Goal: Information Seeking & Learning: Find specific fact

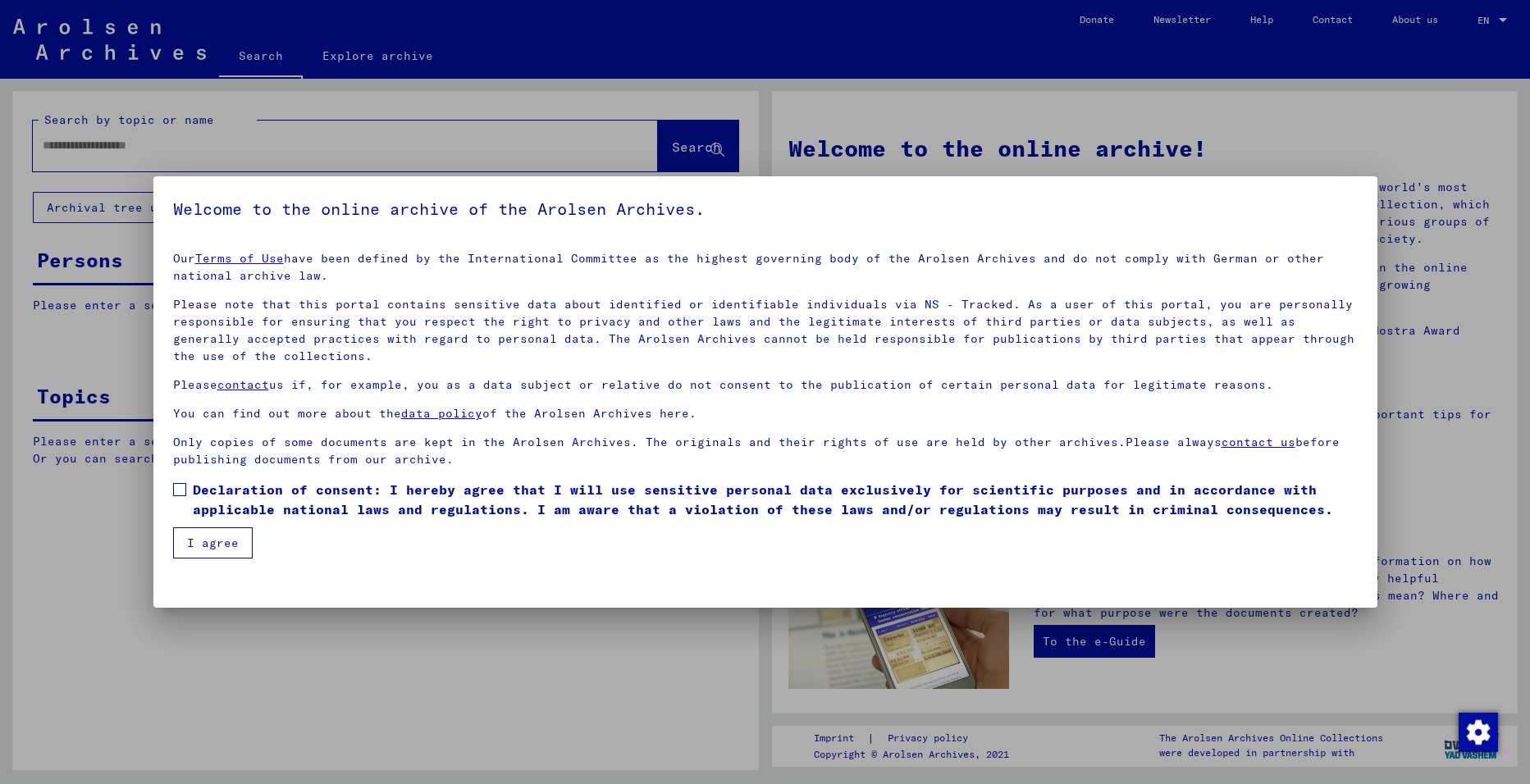
click at [179, 490] on span at bounding box center [179, 490] width 13 height 13
click at [214, 544] on button "I agree" at bounding box center [212, 542] width 79 height 31
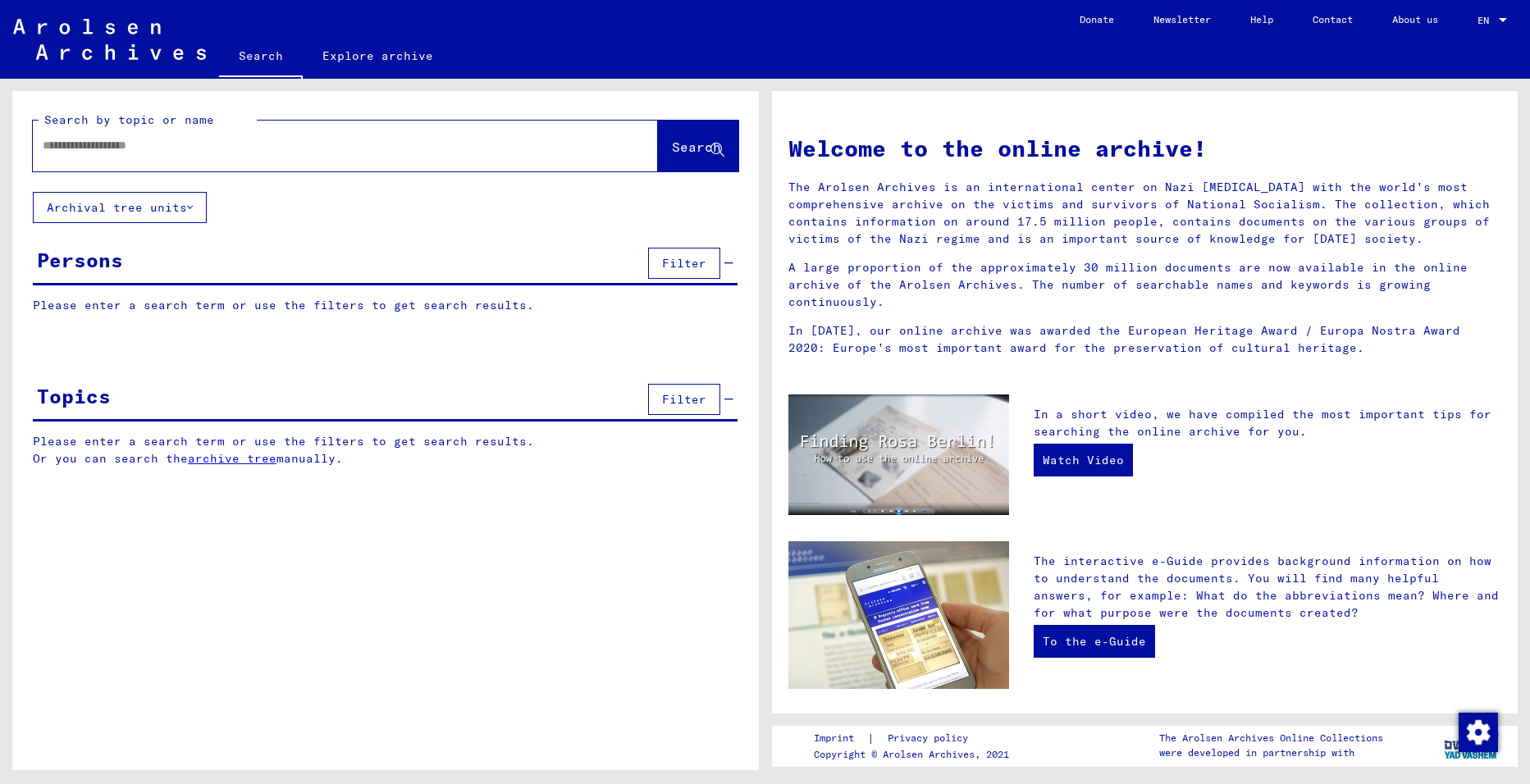
click at [142, 149] on input "text" at bounding box center [326, 146] width 566 height 17
type input "**********"
click at [98, 316] on div "Please enter a search term or use the filters to get search results. Signature …" at bounding box center [386, 317] width 747 height 42
click at [123, 307] on p "Please enter a search term or use the filters to get search results." at bounding box center [385, 305] width 705 height 17
click at [682, 151] on span "Search" at bounding box center [696, 147] width 49 height 17
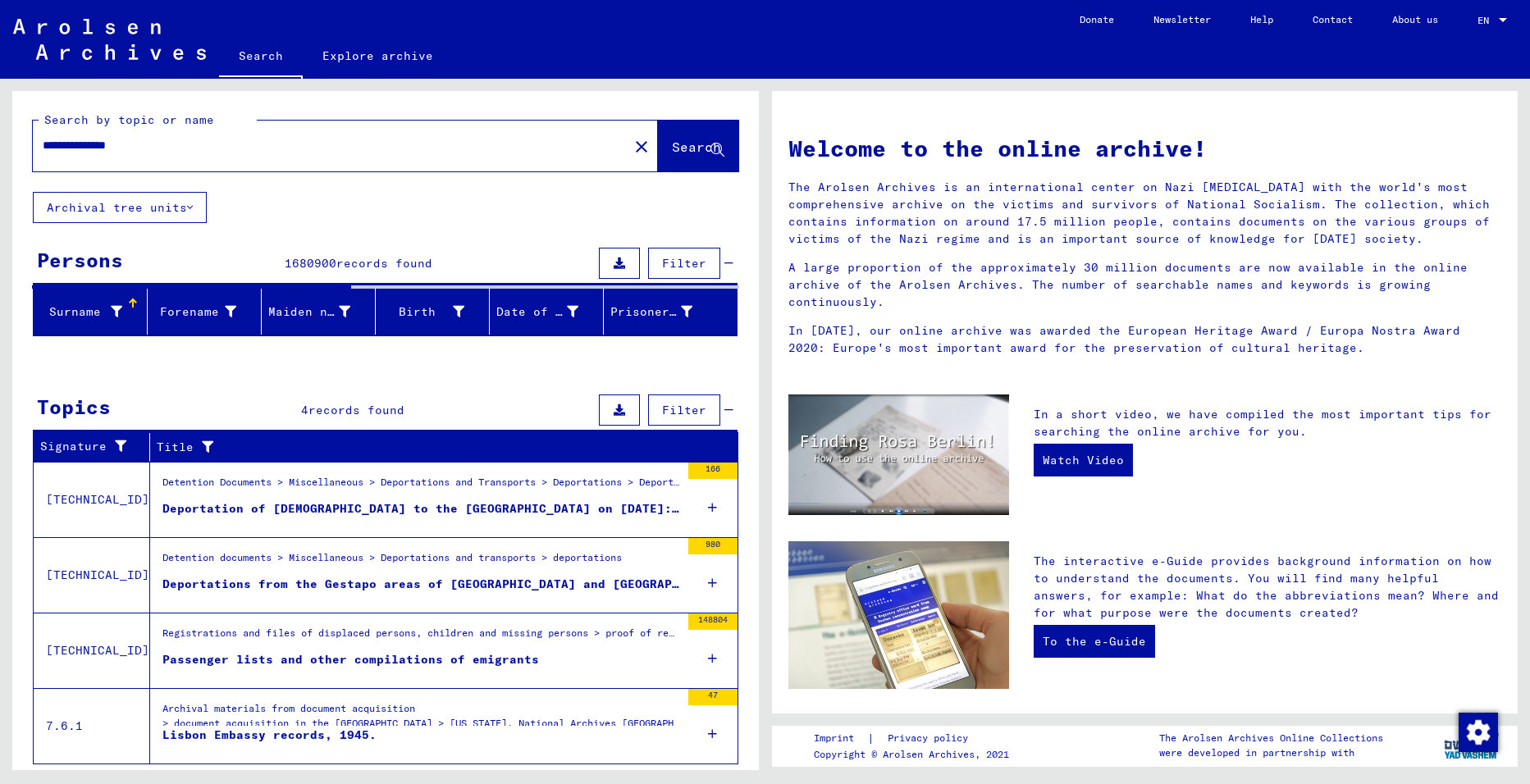
click at [93, 309] on font "Surname" at bounding box center [75, 312] width 51 height 15
click at [662, 264] on span "Filter" at bounding box center [683, 263] width 44 height 15
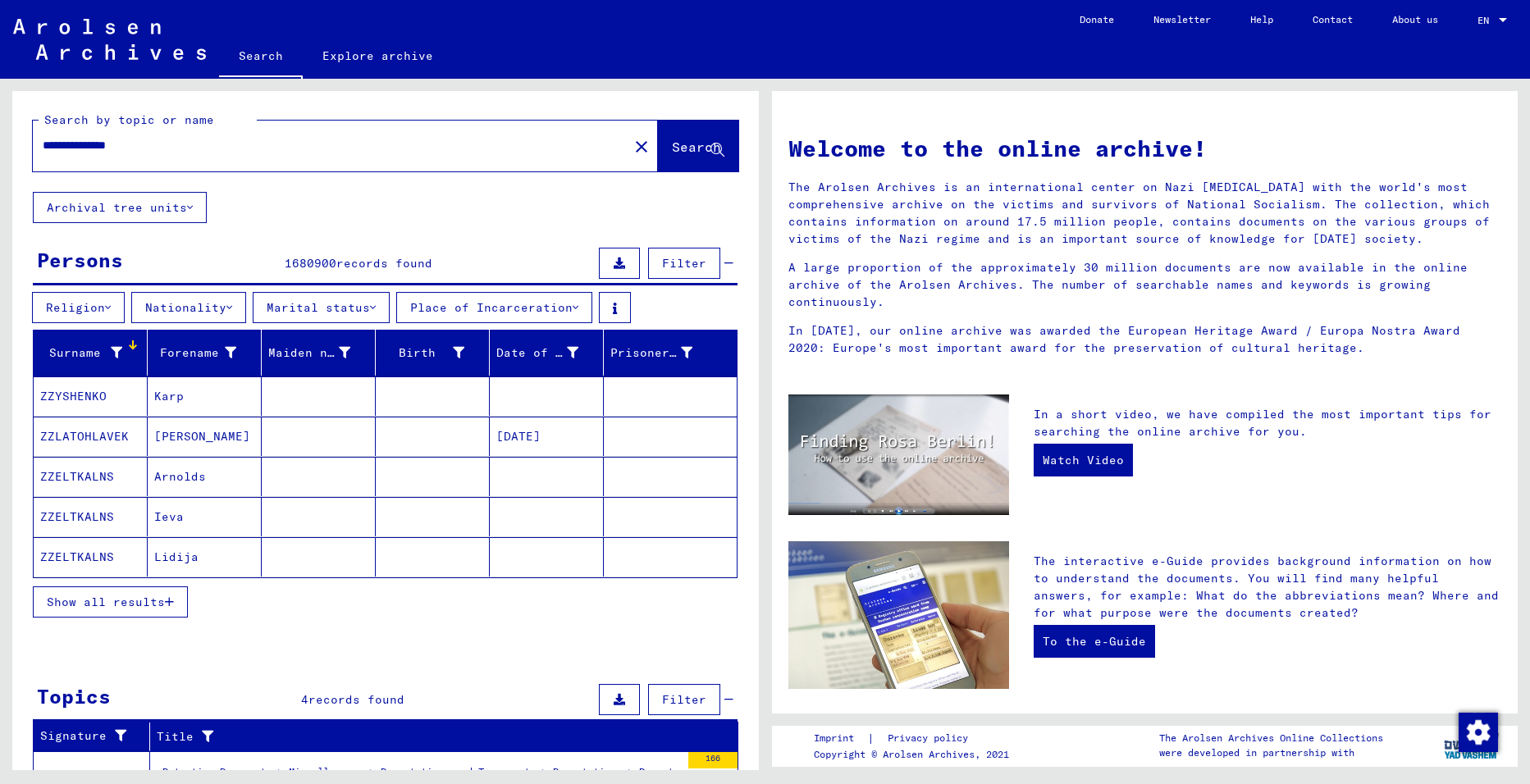
click at [111, 304] on icon at bounding box center [107, 307] width 6 height 11
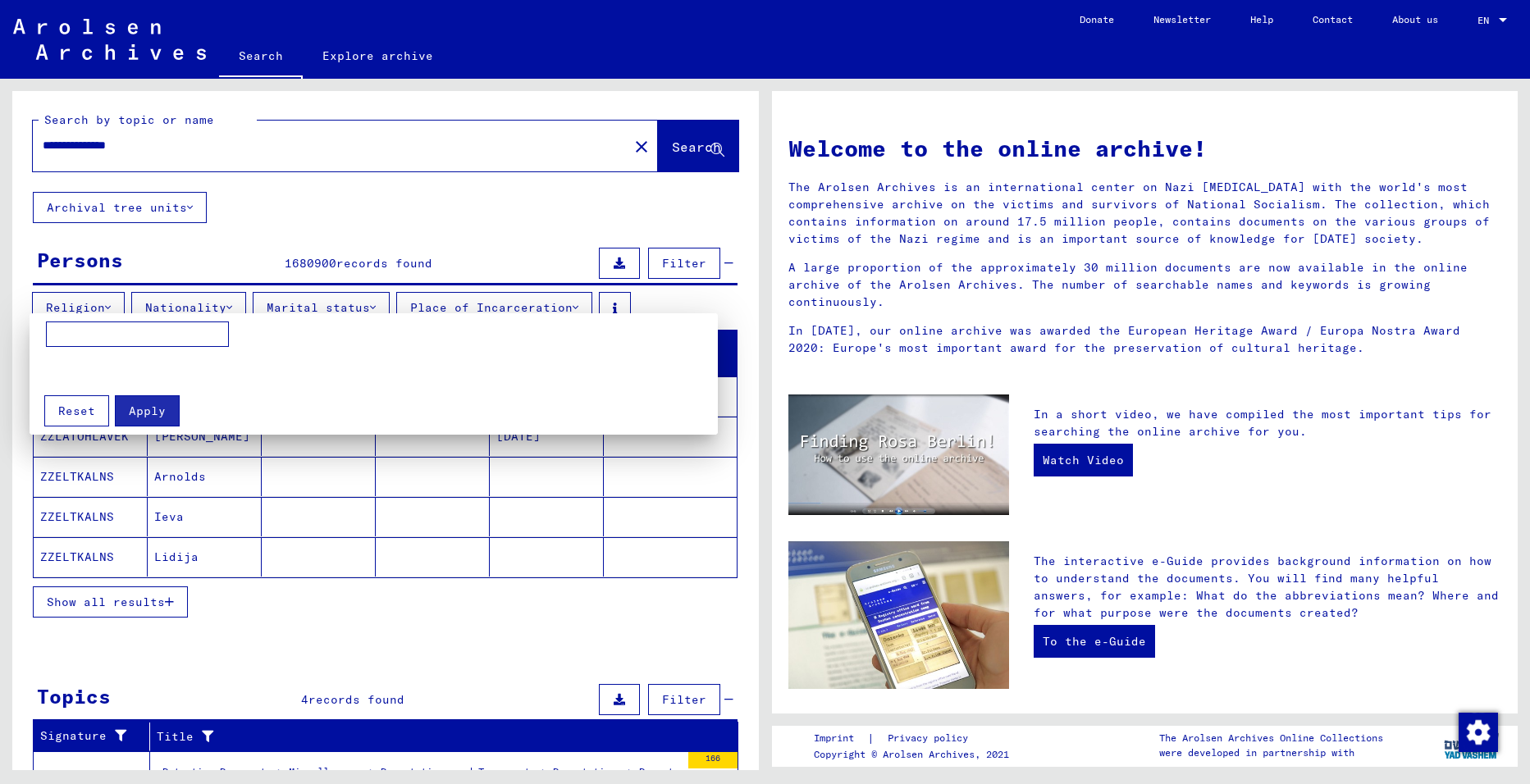
click at [69, 330] on input at bounding box center [137, 334] width 183 height 26
type input "**********"
click at [210, 307] on div at bounding box center [765, 392] width 1530 height 784
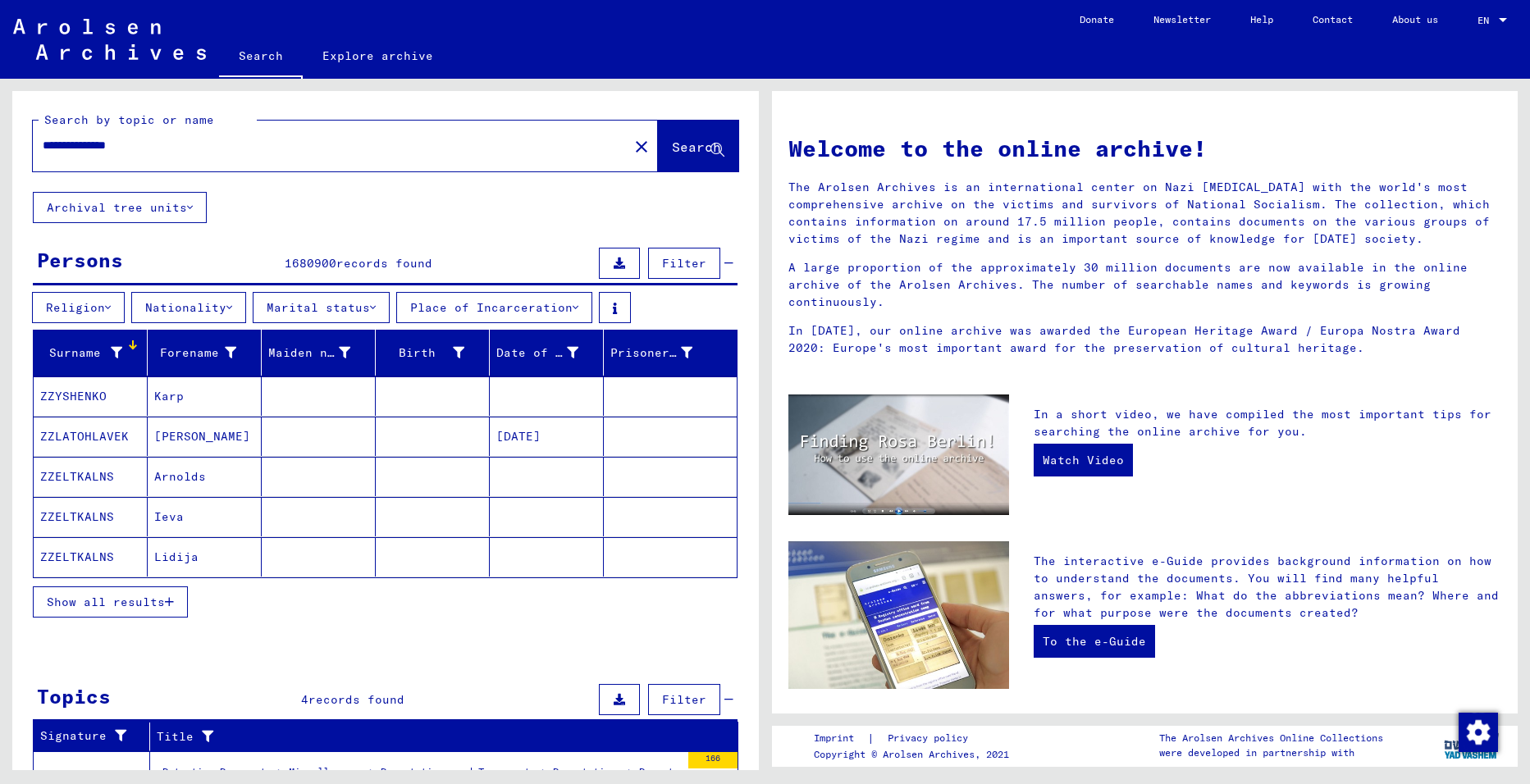
click at [232, 309] on icon at bounding box center [230, 307] width 6 height 11
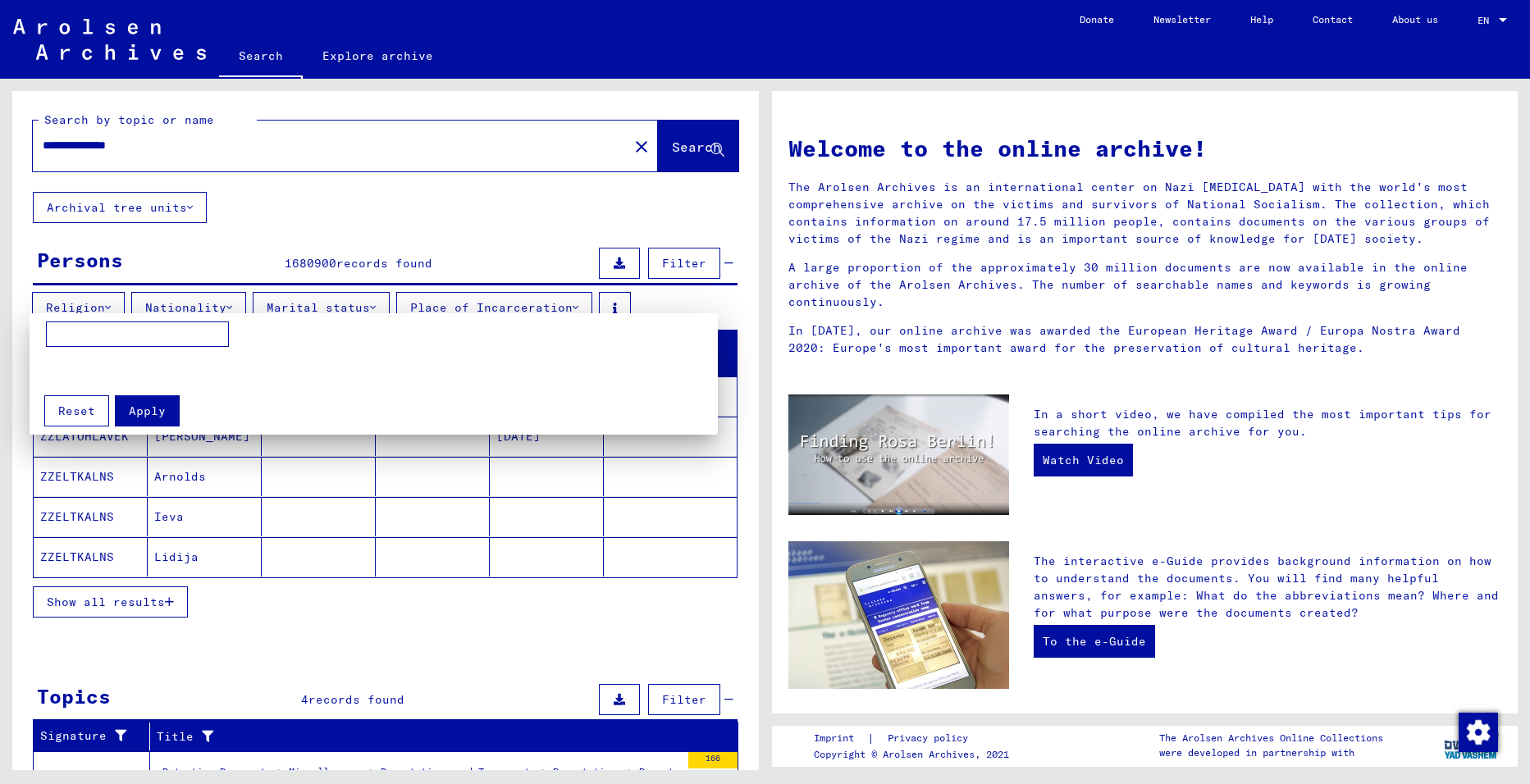
click at [139, 339] on input at bounding box center [137, 334] width 183 height 26
type input "******"
click at [135, 415] on span "Apply" at bounding box center [147, 411] width 37 height 15
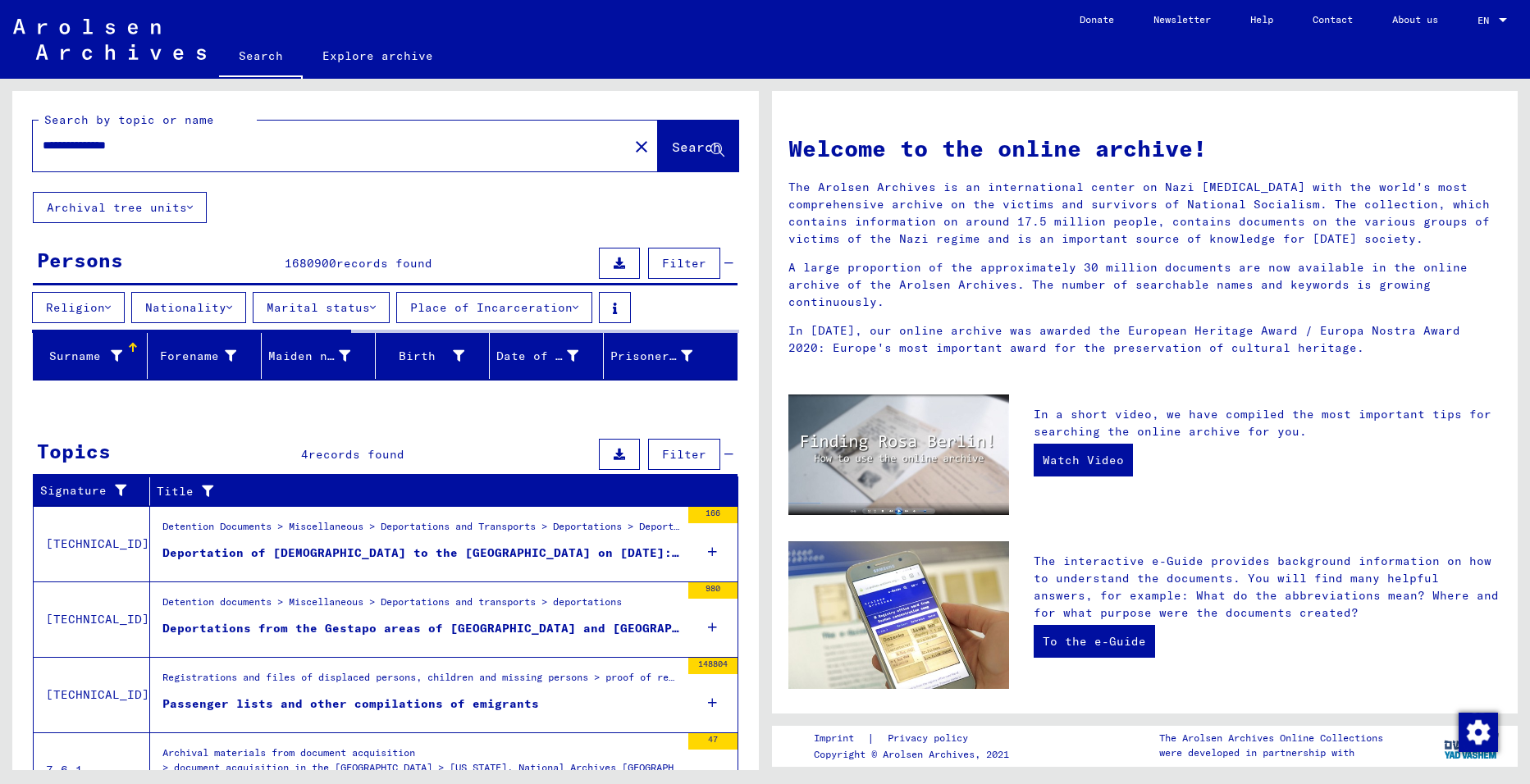
click at [578, 307] on icon at bounding box center [575, 307] width 6 height 11
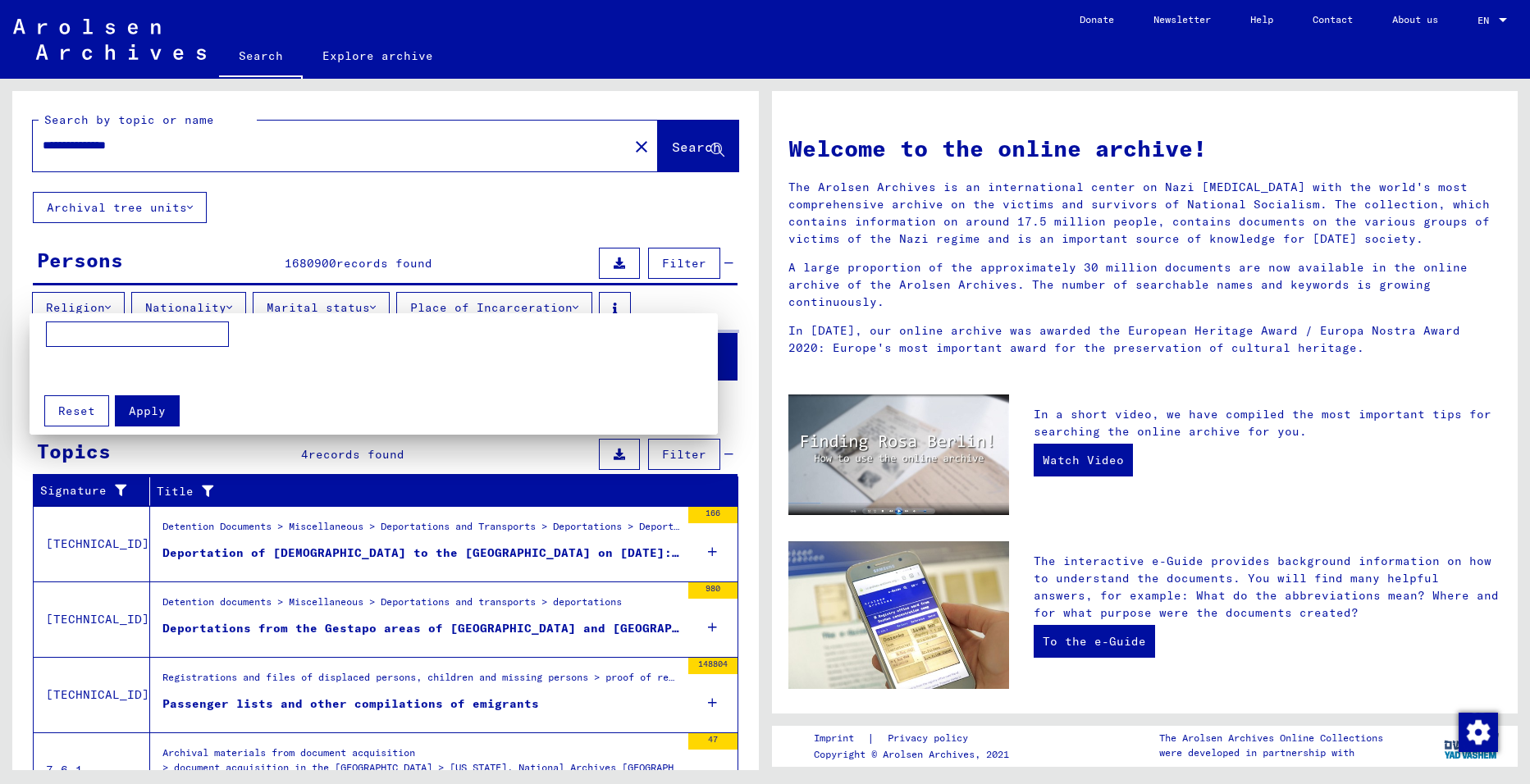
click at [143, 340] on input at bounding box center [137, 334] width 183 height 26
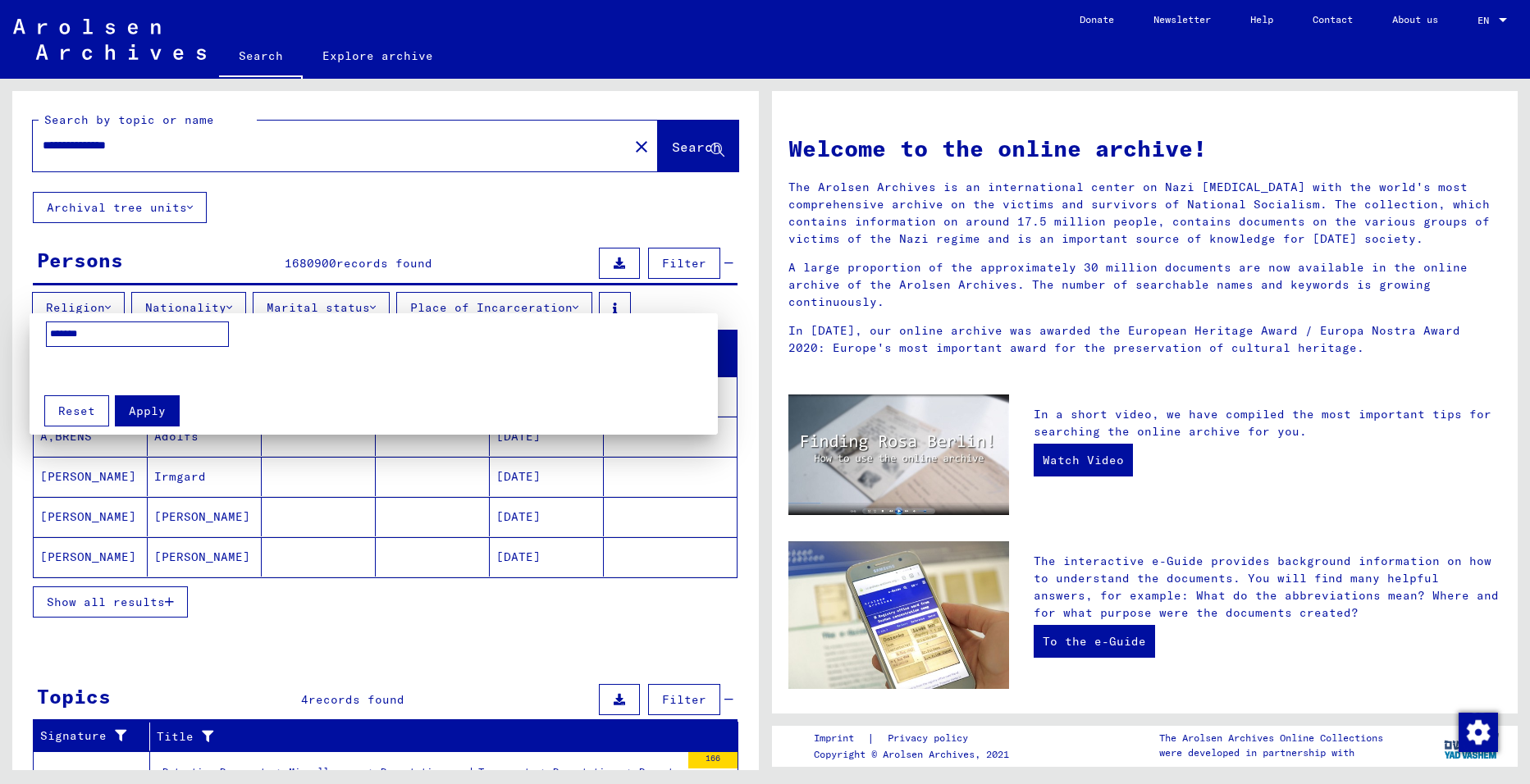
type input "*******"
click at [158, 411] on span "Apply" at bounding box center [147, 411] width 37 height 15
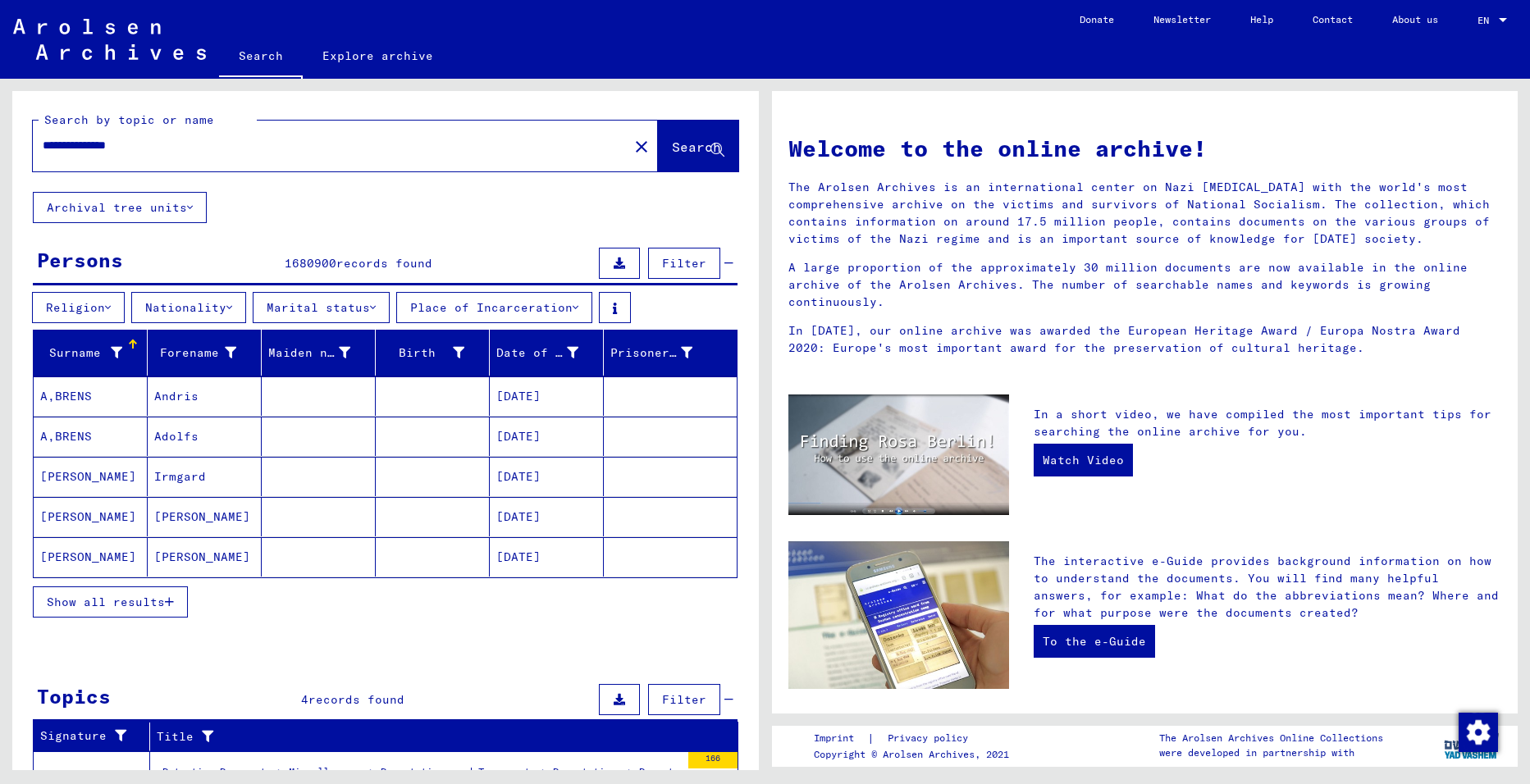
click at [115, 353] on icon at bounding box center [117, 353] width 11 height 11
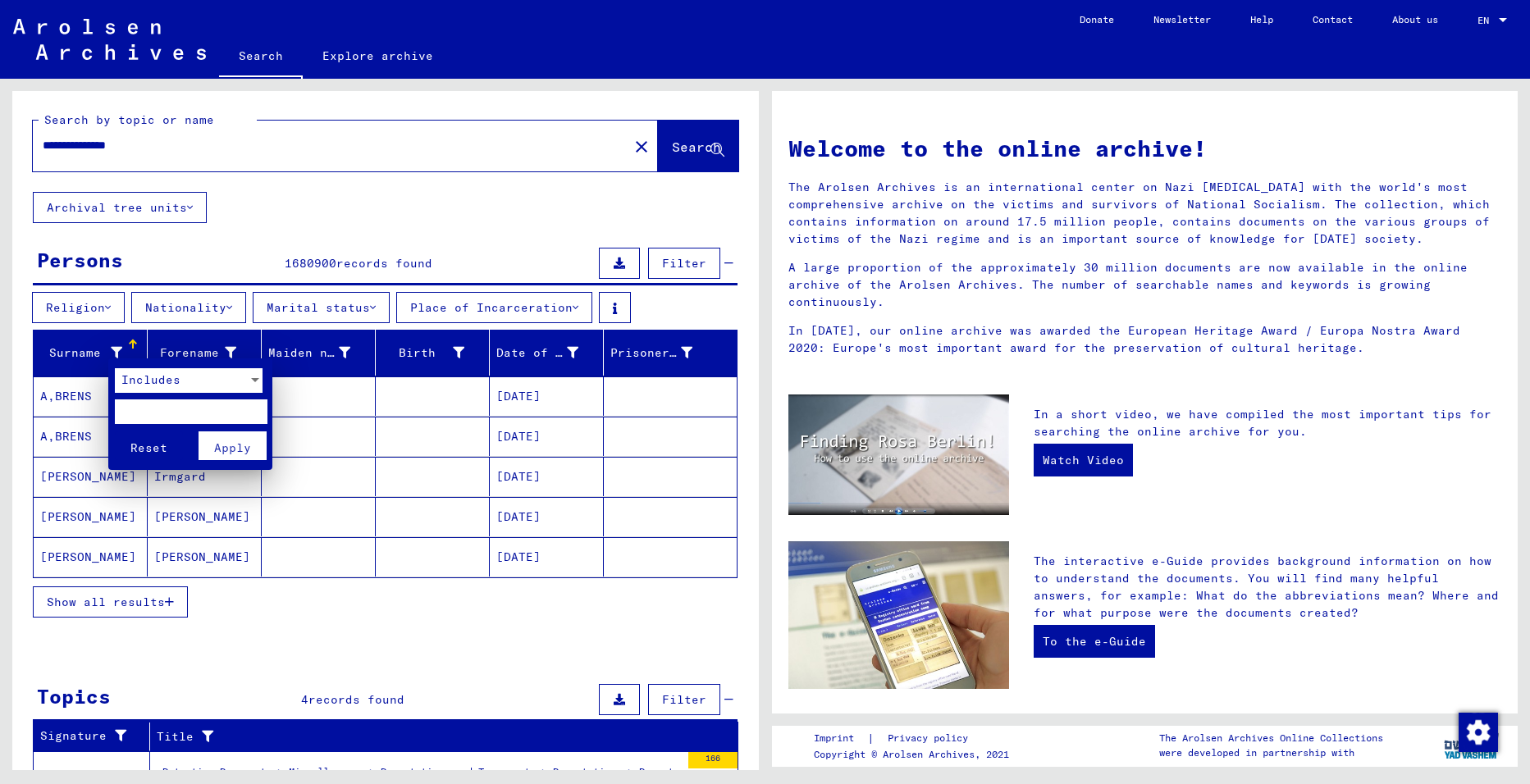
click at [149, 410] on input "text" at bounding box center [190, 412] width 152 height 24
type input "******"
click at [224, 449] on span "Apply" at bounding box center [232, 448] width 37 height 15
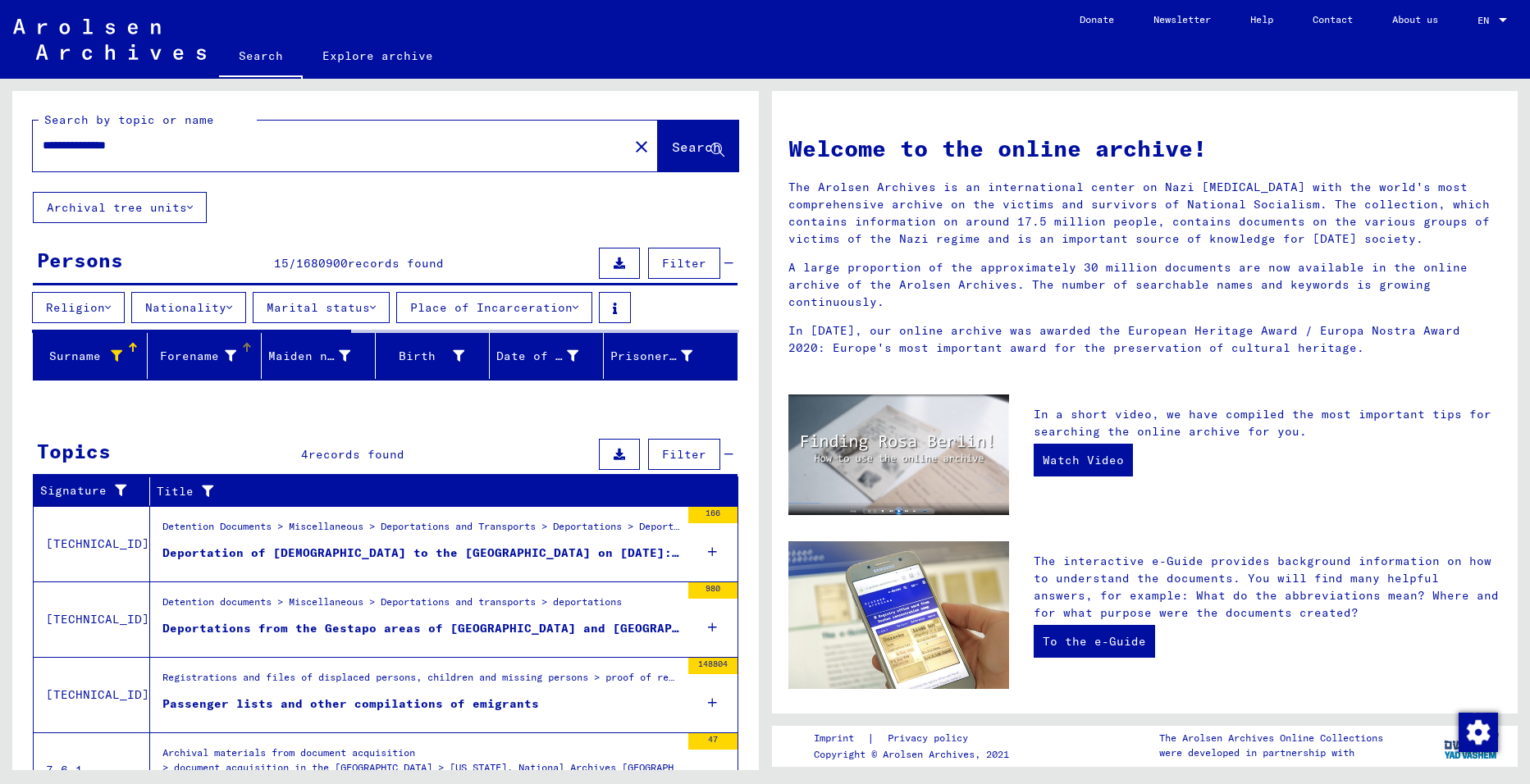
click at [207, 354] on font "Forename" at bounding box center [189, 356] width 59 height 15
click at [206, 355] on font "Forename" at bounding box center [189, 356] width 59 height 15
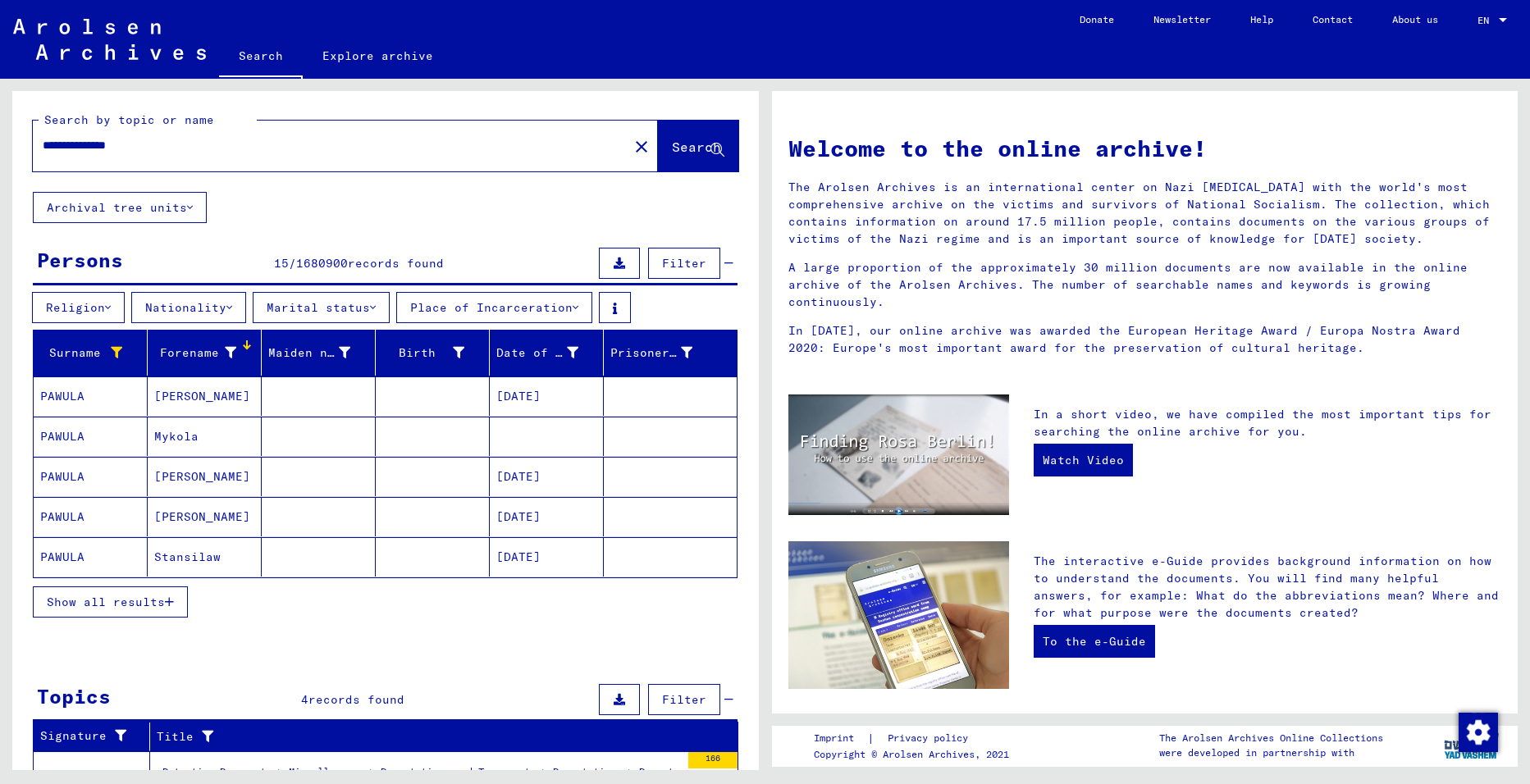
click at [201, 393] on mat-cell "[PERSON_NAME]" at bounding box center [204, 396] width 114 height 39
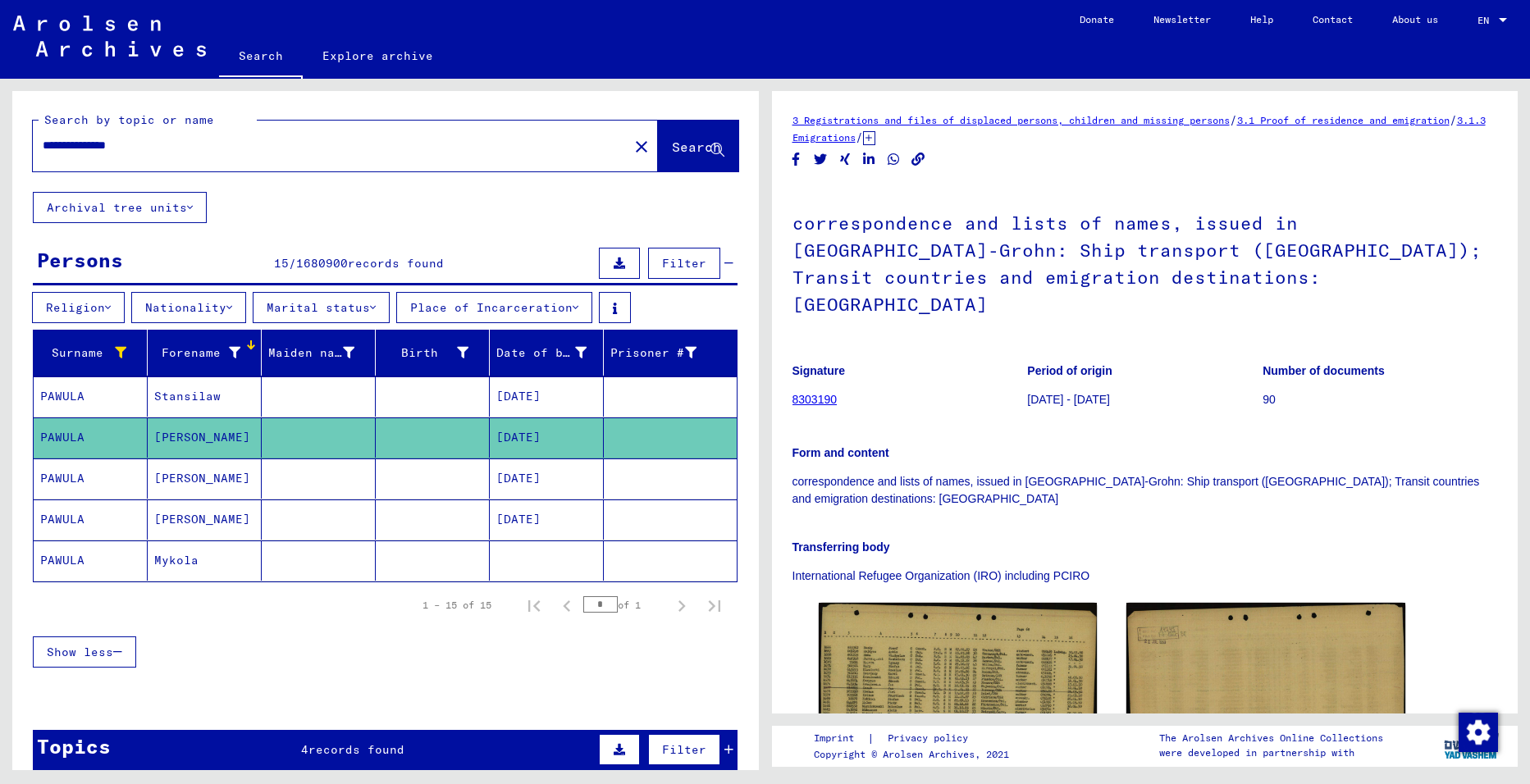
click at [188, 394] on mat-cell "Stansilaw" at bounding box center [204, 396] width 114 height 40
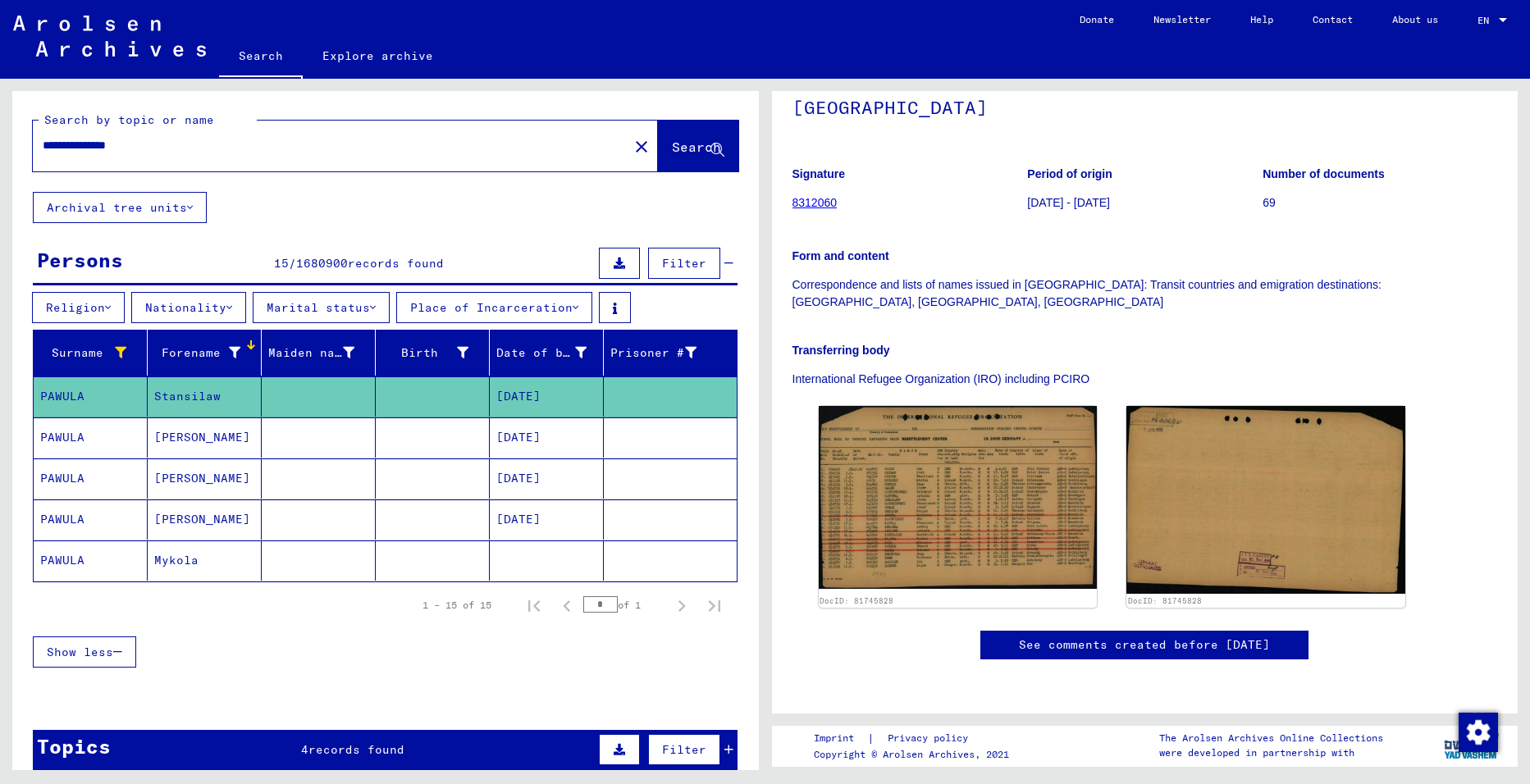
scroll to position [298, 0]
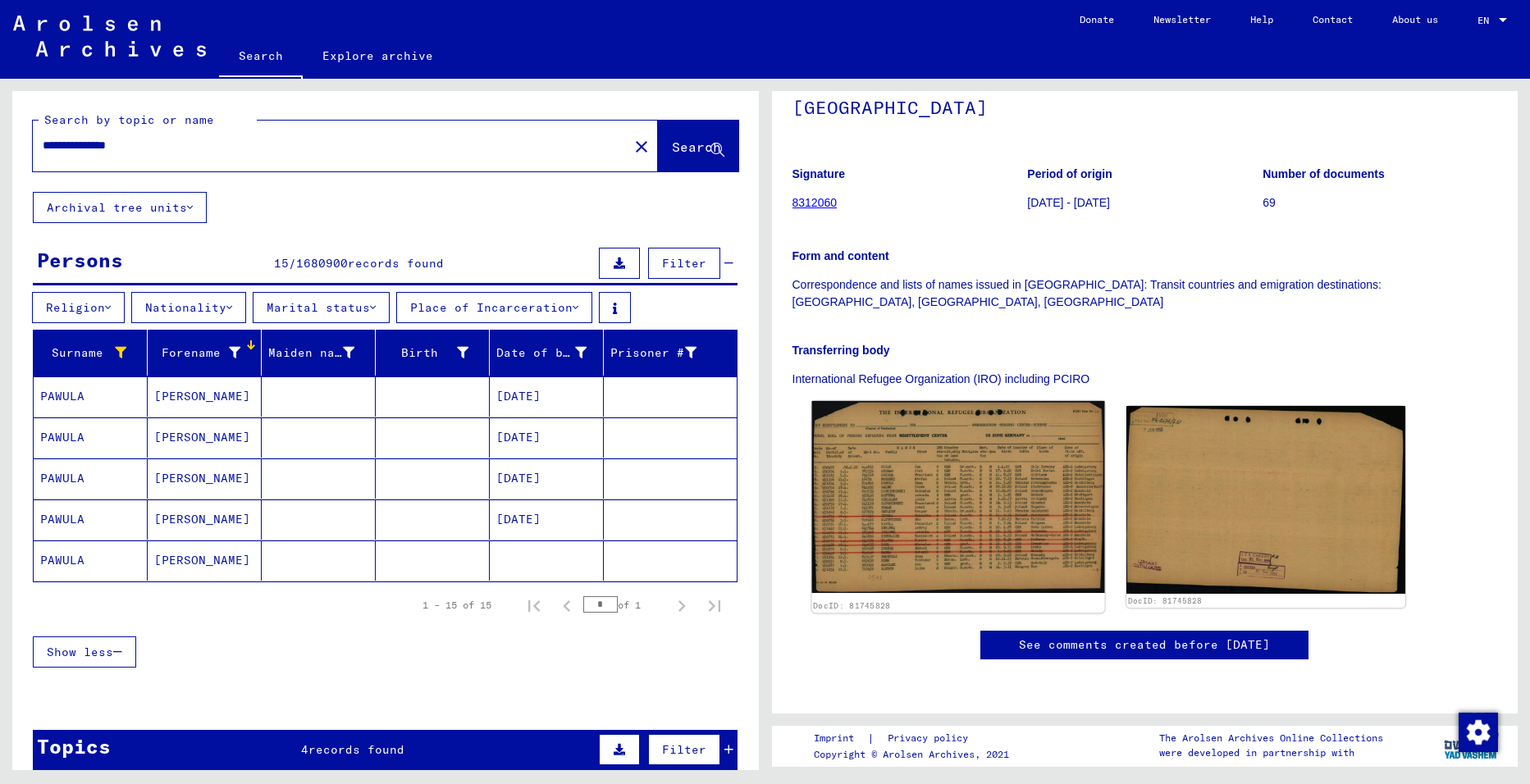
click at [906, 401] on img at bounding box center [958, 497] width 293 height 192
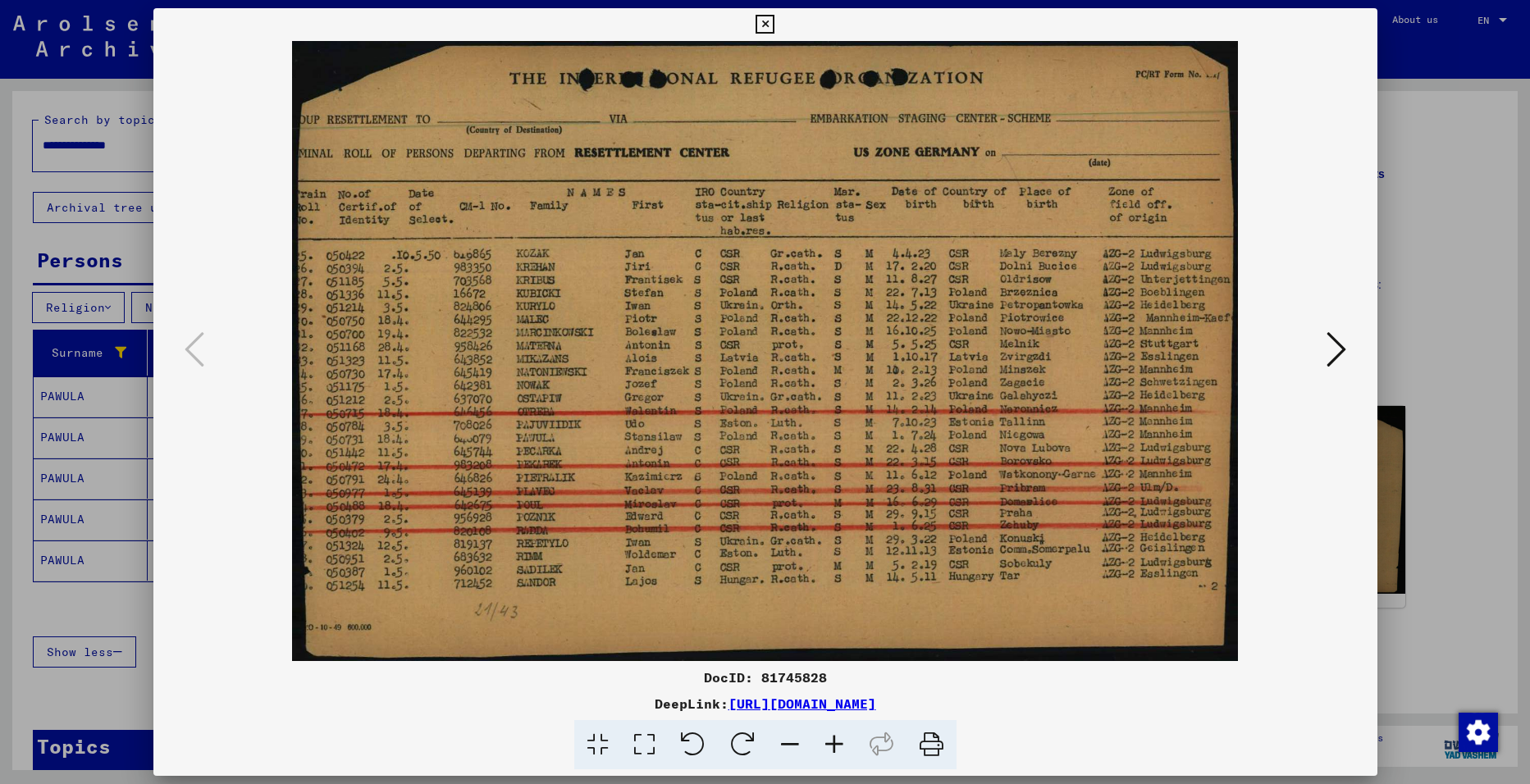
click at [764, 23] on icon at bounding box center [765, 24] width 19 height 20
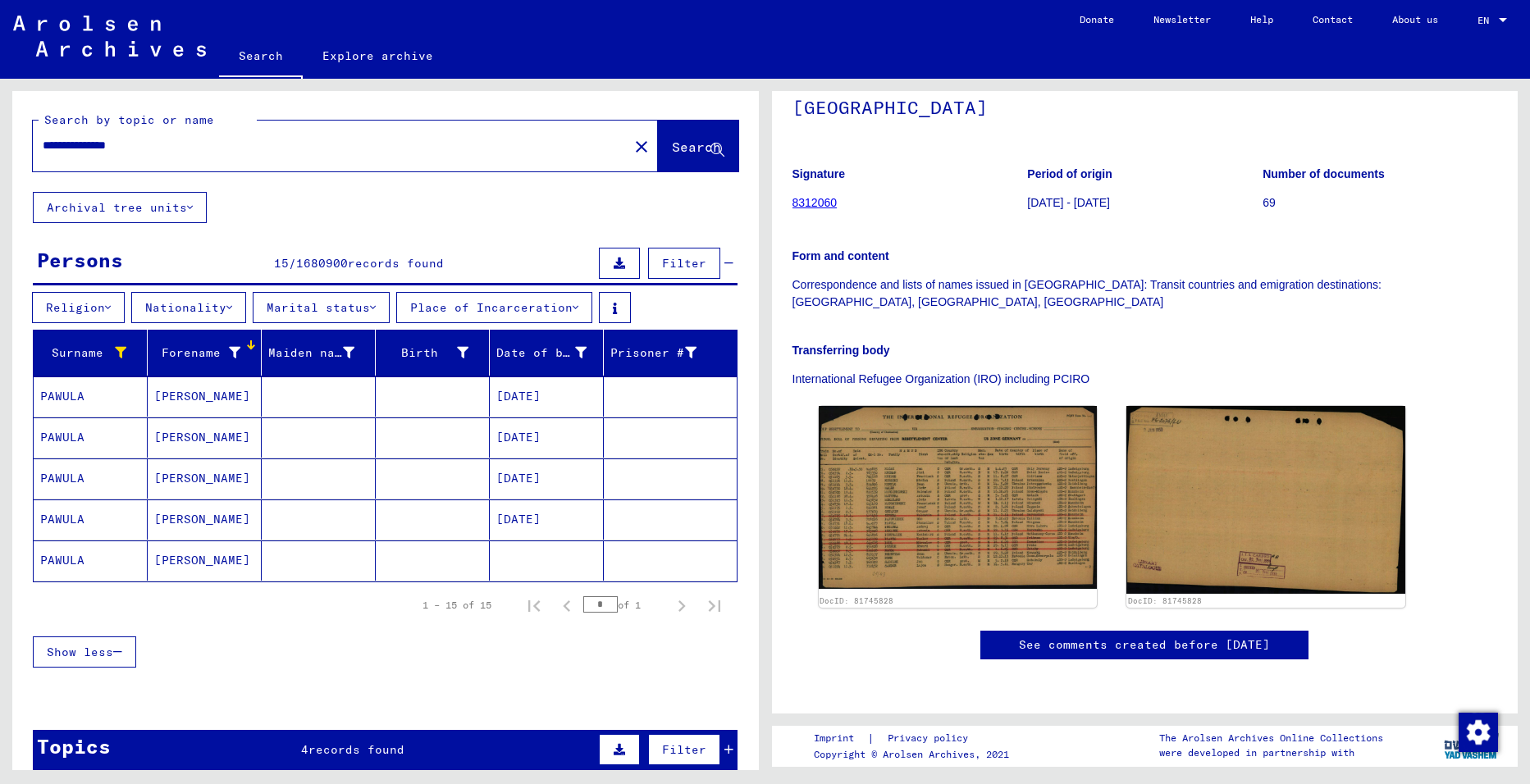
click at [196, 398] on mat-cell "[PERSON_NAME]" at bounding box center [204, 396] width 114 height 40
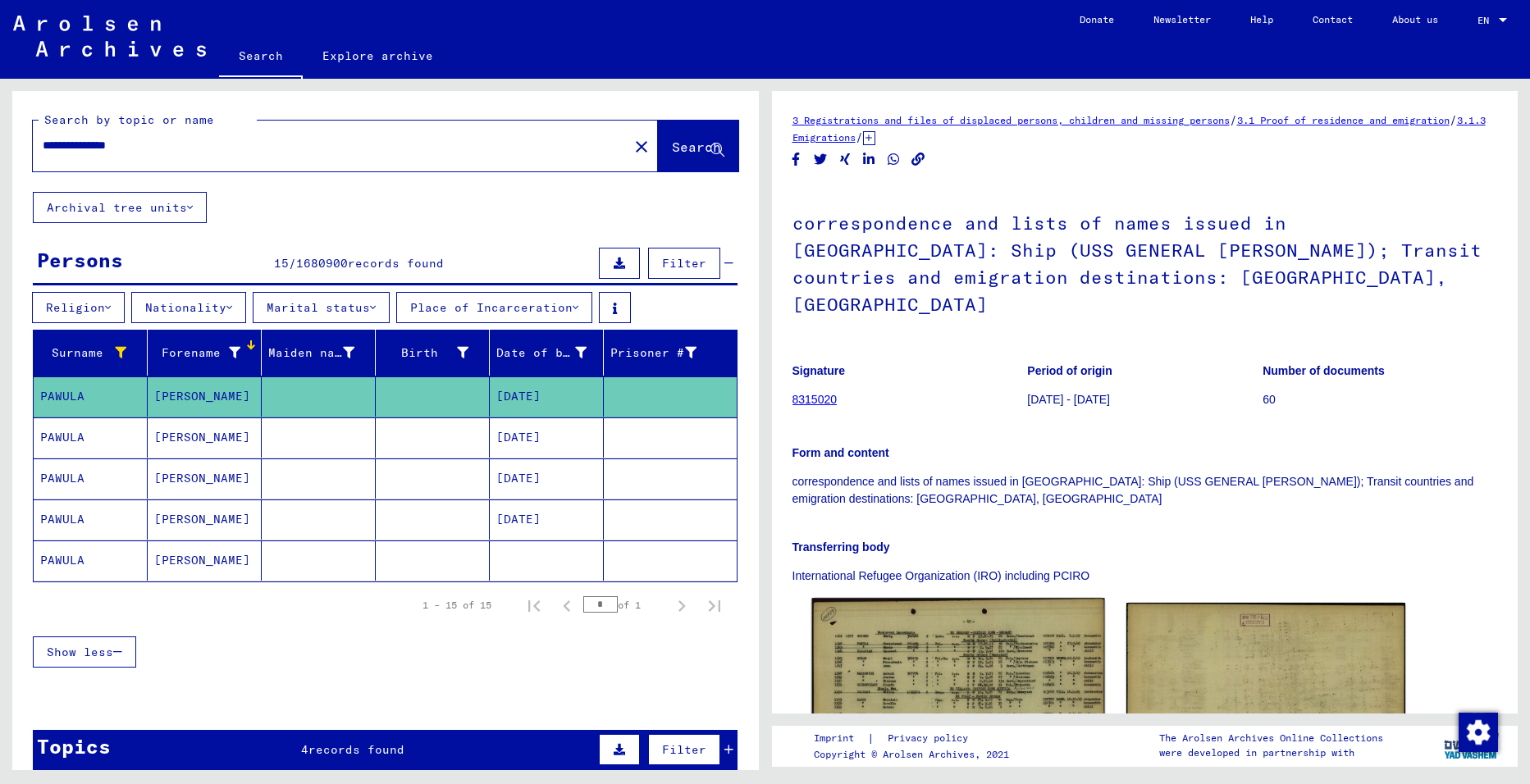
click at [960, 647] on img at bounding box center [958, 692] width 293 height 187
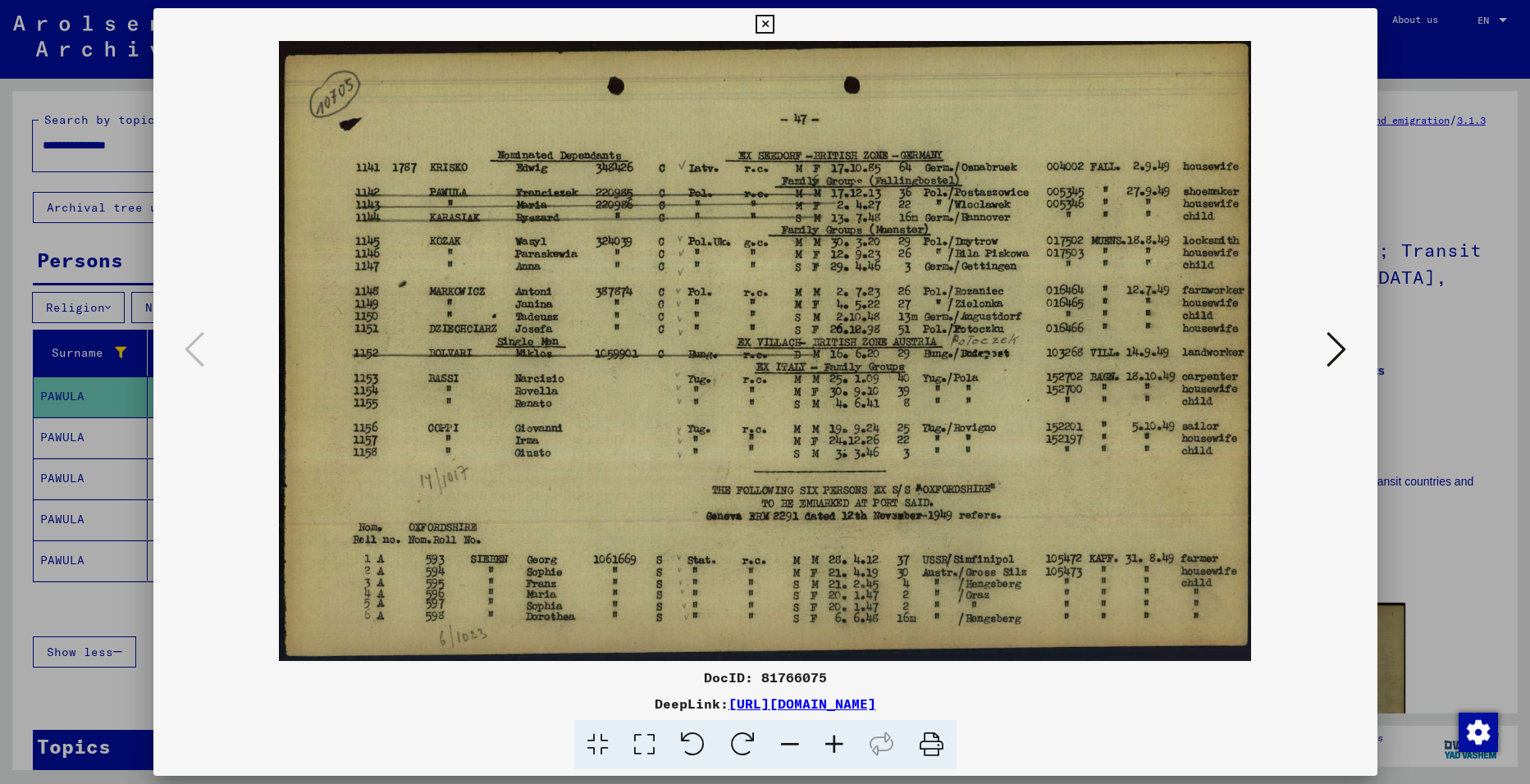
click at [1341, 354] on icon at bounding box center [1336, 349] width 20 height 39
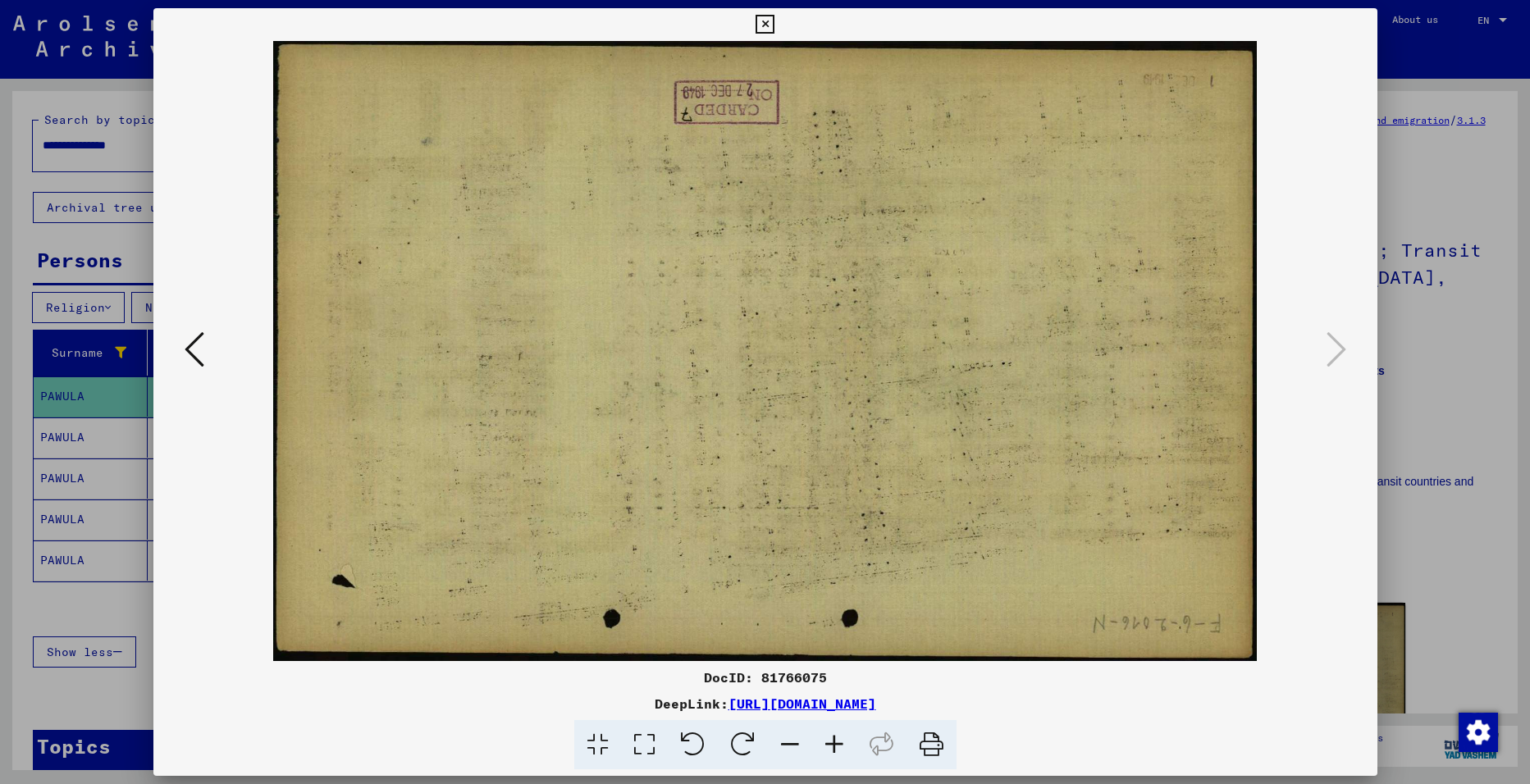
click at [188, 351] on icon at bounding box center [194, 349] width 20 height 39
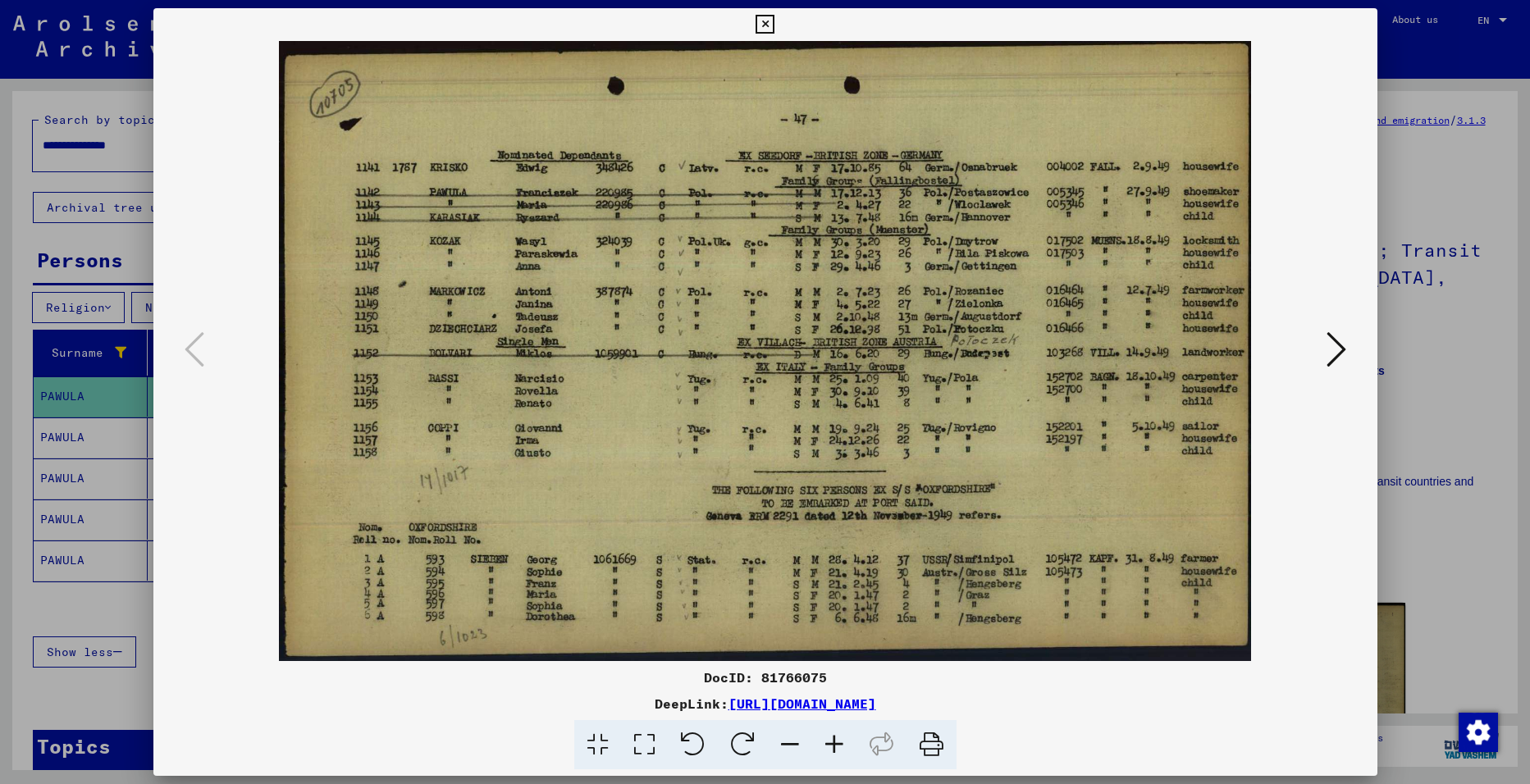
click at [765, 26] on icon at bounding box center [765, 24] width 19 height 20
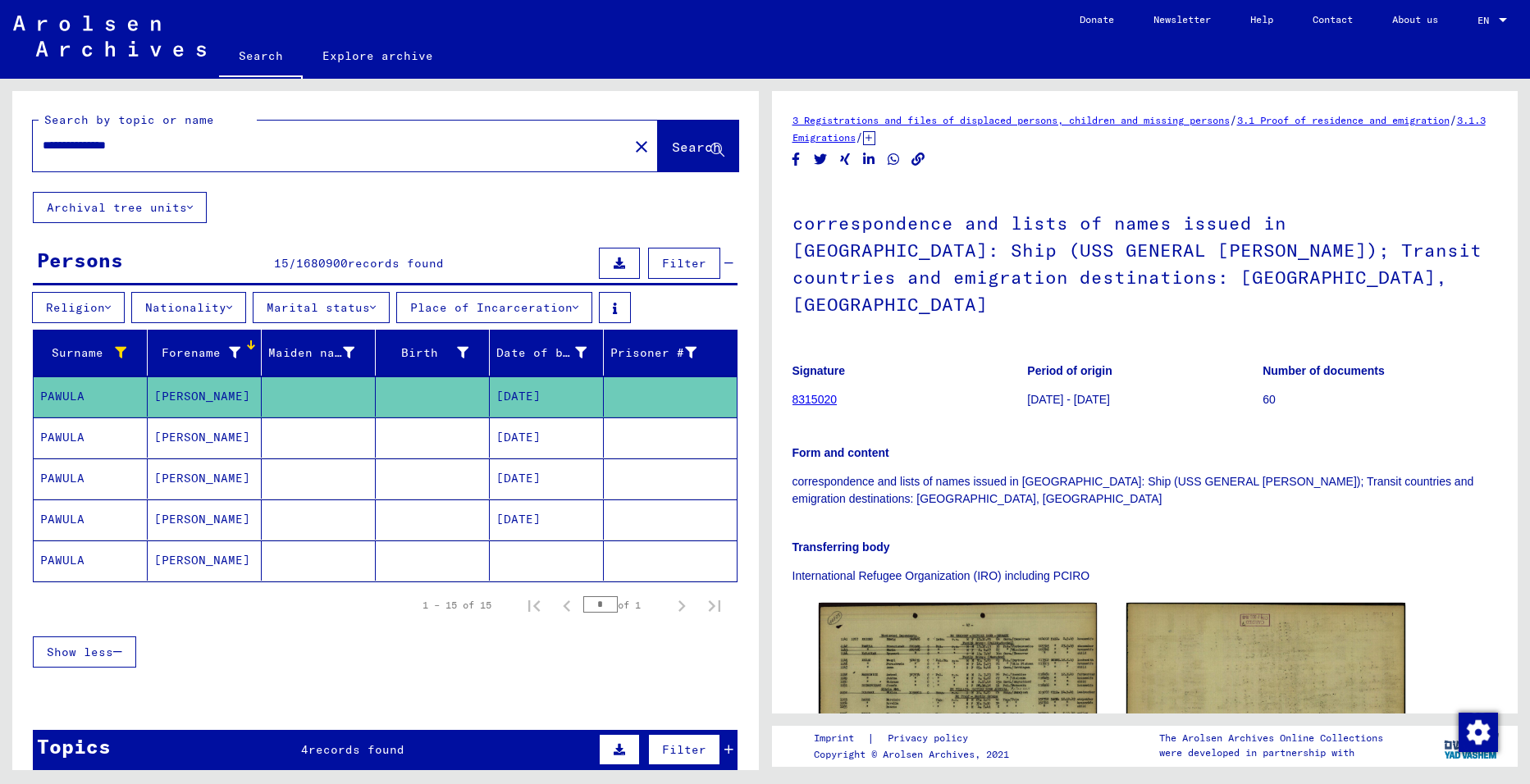
click at [199, 442] on mat-cell "[PERSON_NAME]" at bounding box center [204, 437] width 114 height 40
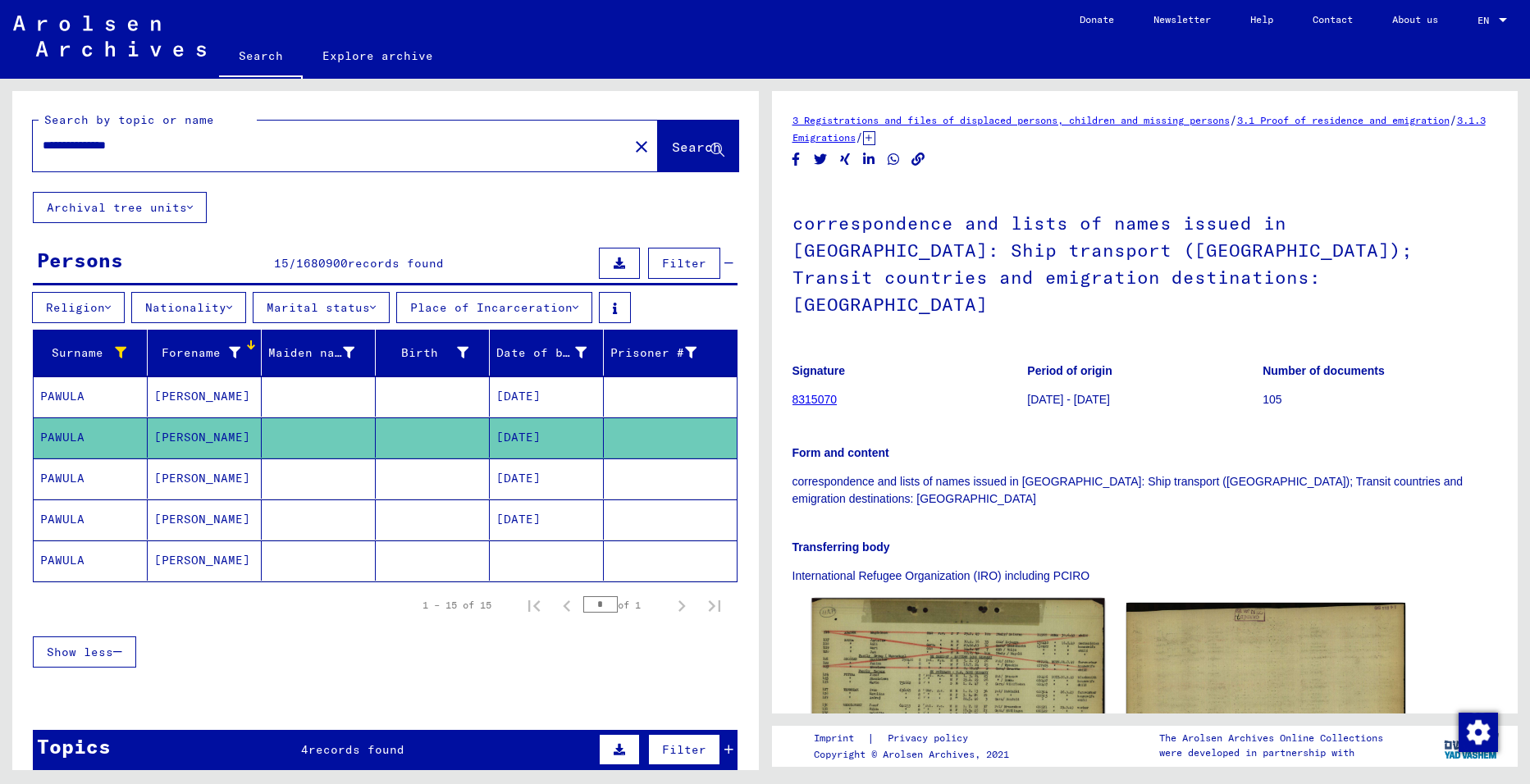
click at [943, 622] on img at bounding box center [958, 689] width 293 height 182
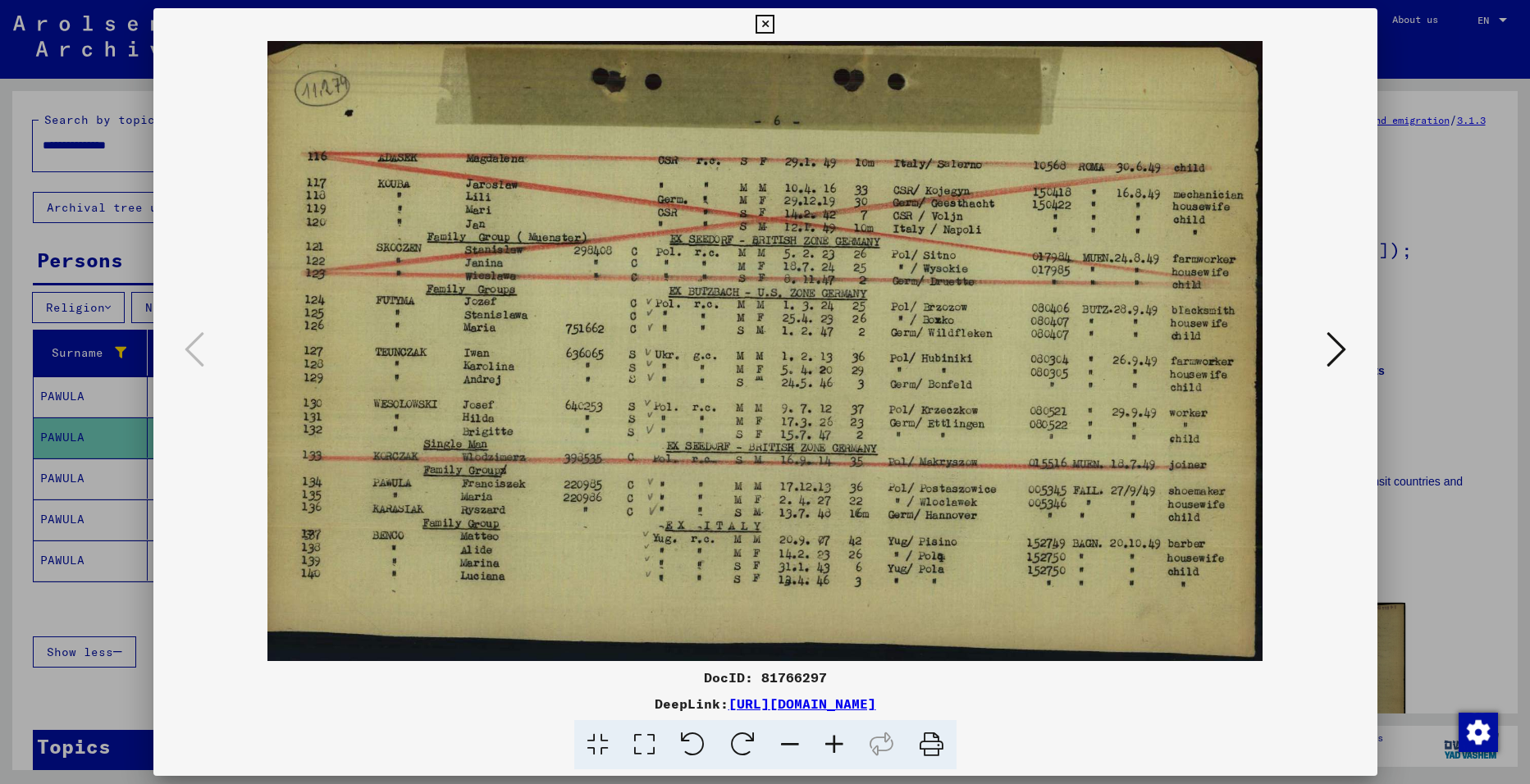
click at [1326, 353] on icon at bounding box center [1336, 349] width 20 height 39
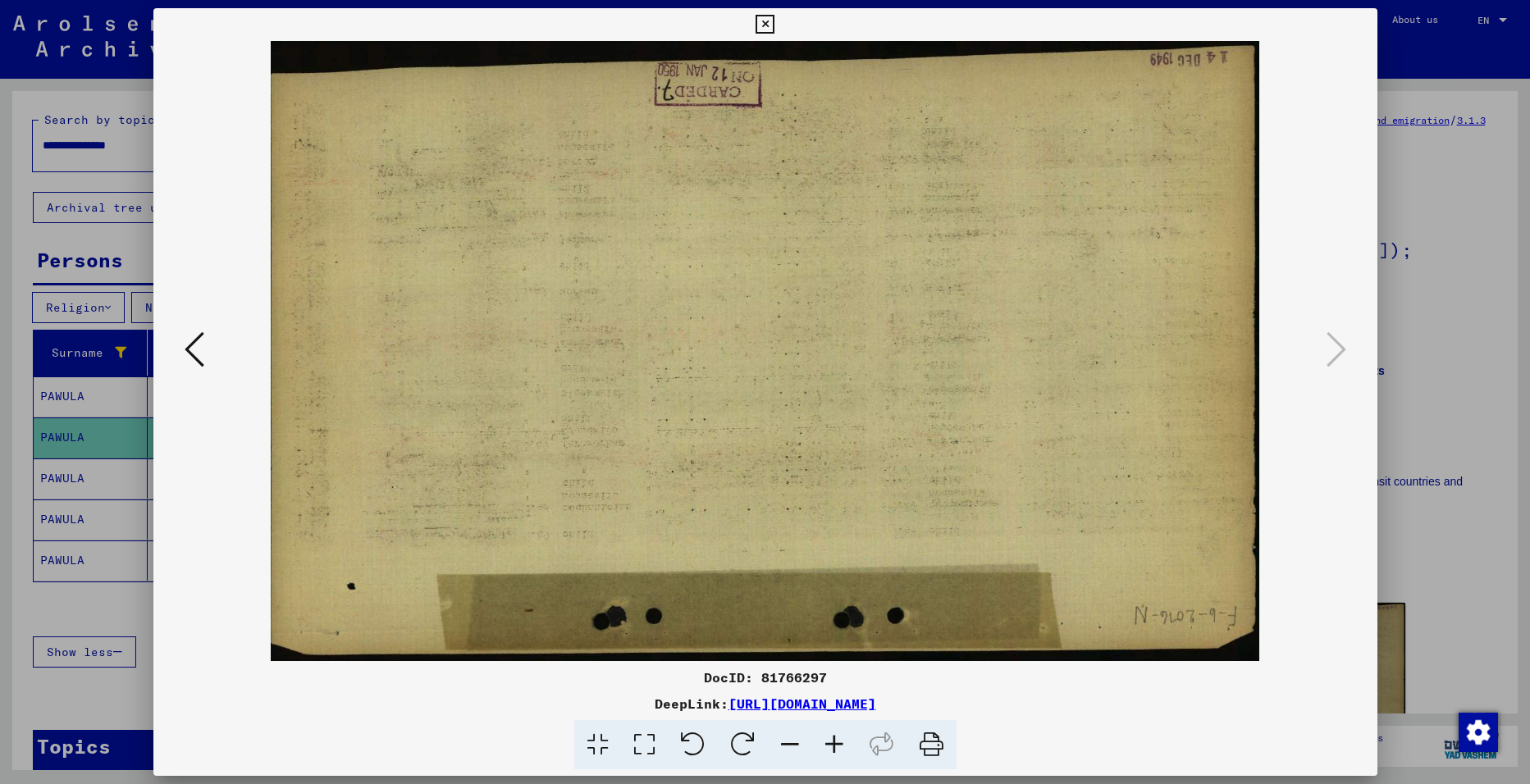
click at [763, 24] on icon at bounding box center [765, 24] width 19 height 20
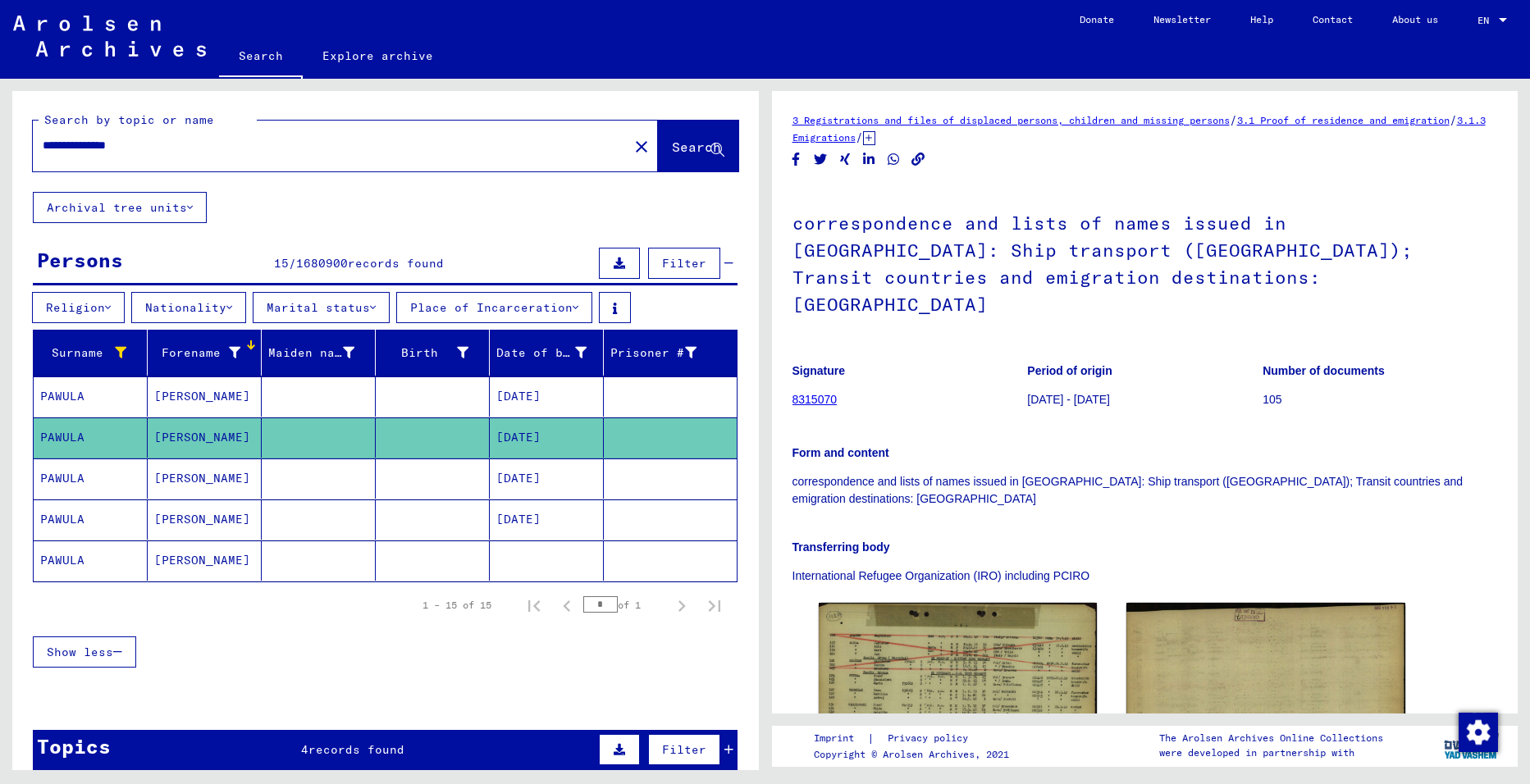
click at [198, 484] on mat-cell "[PERSON_NAME]" at bounding box center [204, 478] width 114 height 40
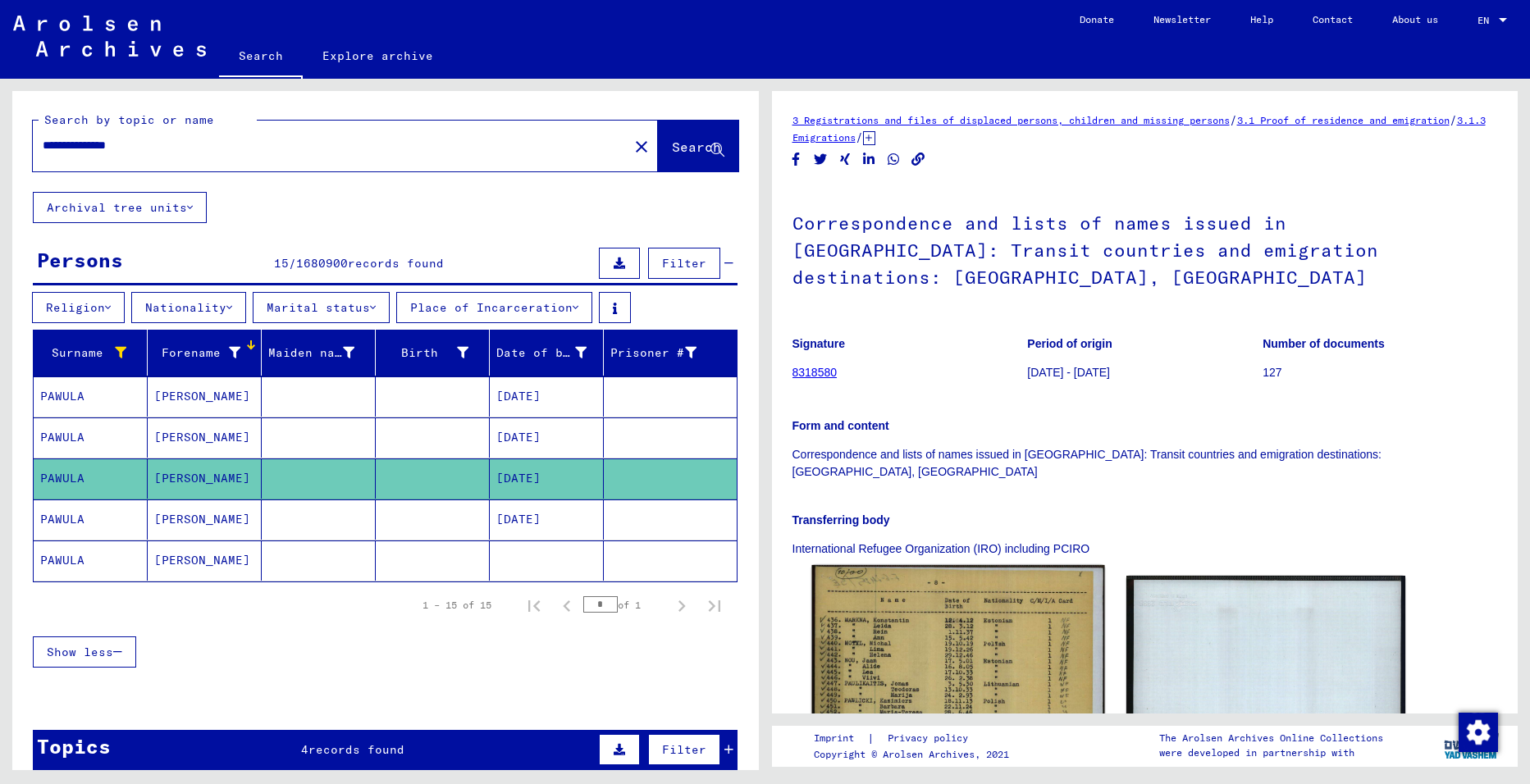
click at [893, 614] on img at bounding box center [958, 783] width 293 height 437
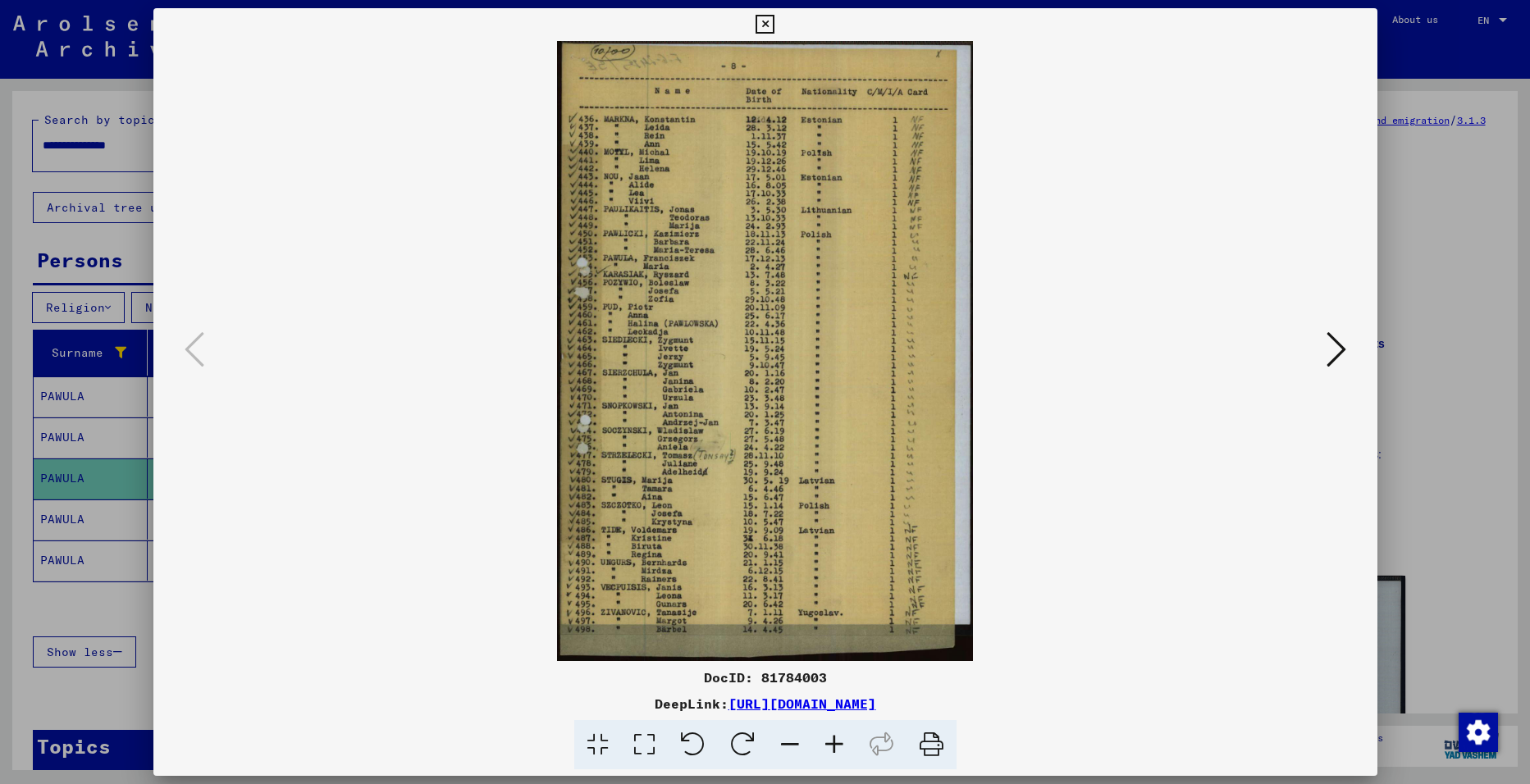
click at [765, 24] on icon at bounding box center [765, 24] width 19 height 20
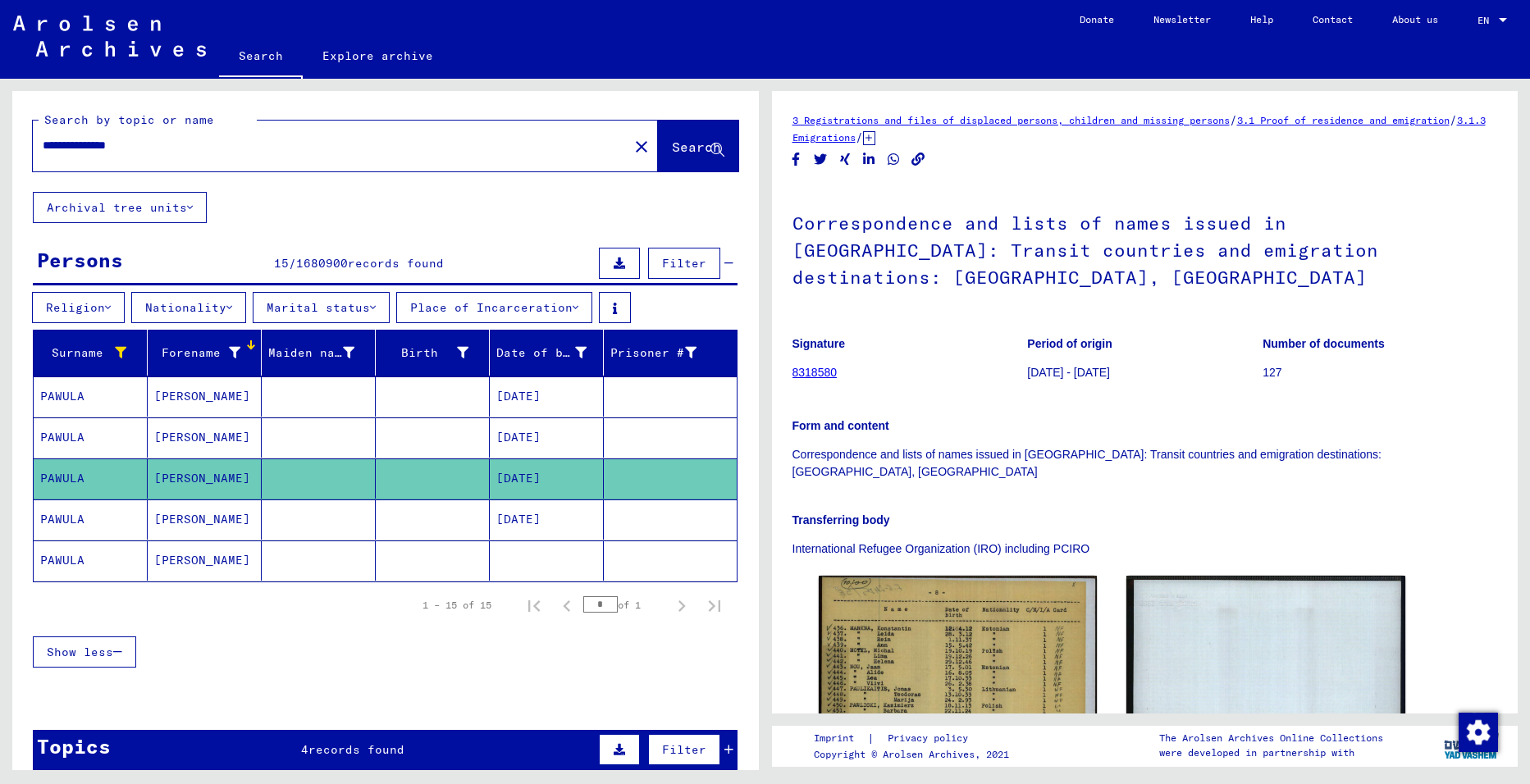
click at [202, 529] on mat-cell "[PERSON_NAME]" at bounding box center [204, 519] width 114 height 40
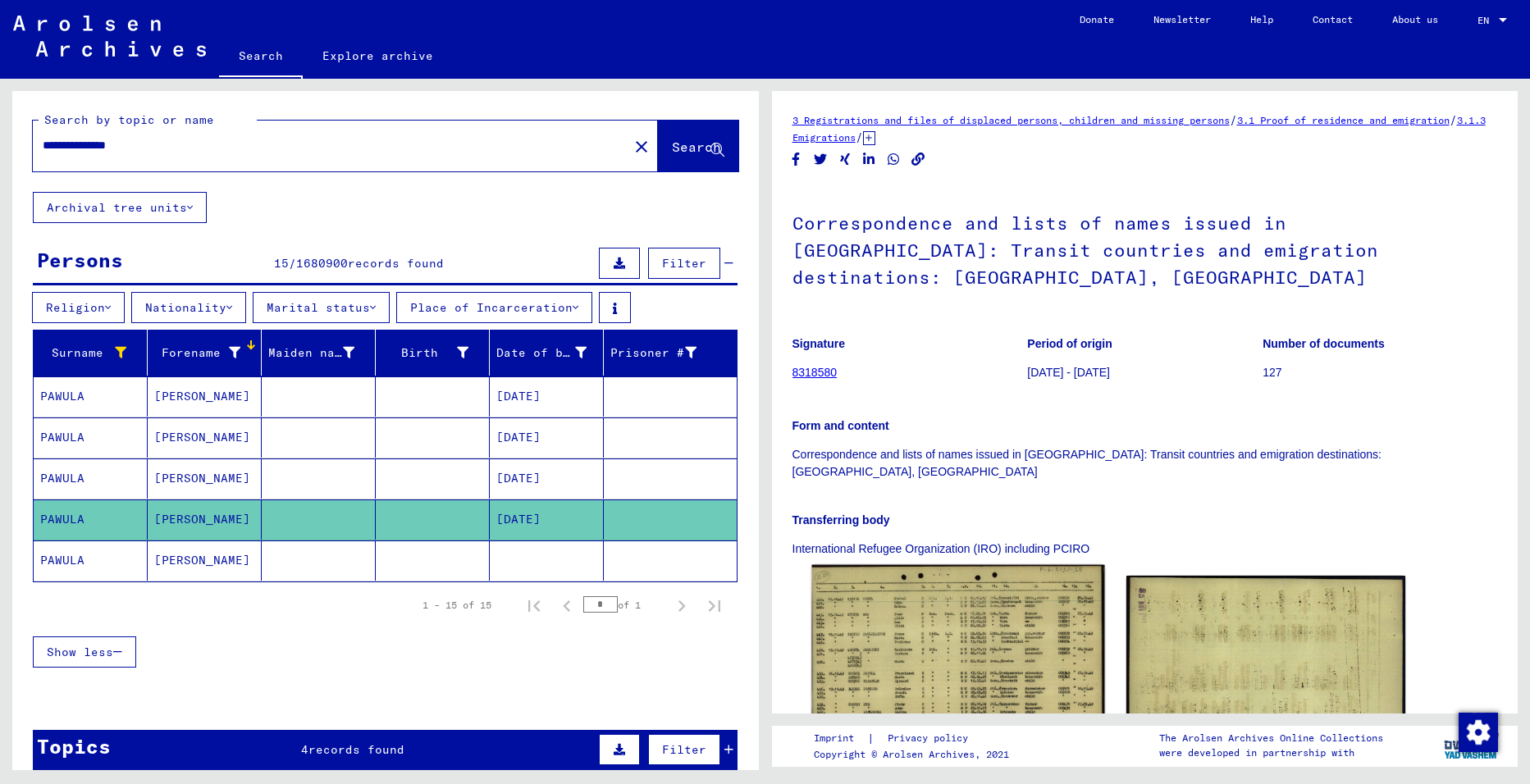
click at [952, 613] on img at bounding box center [958, 661] width 293 height 192
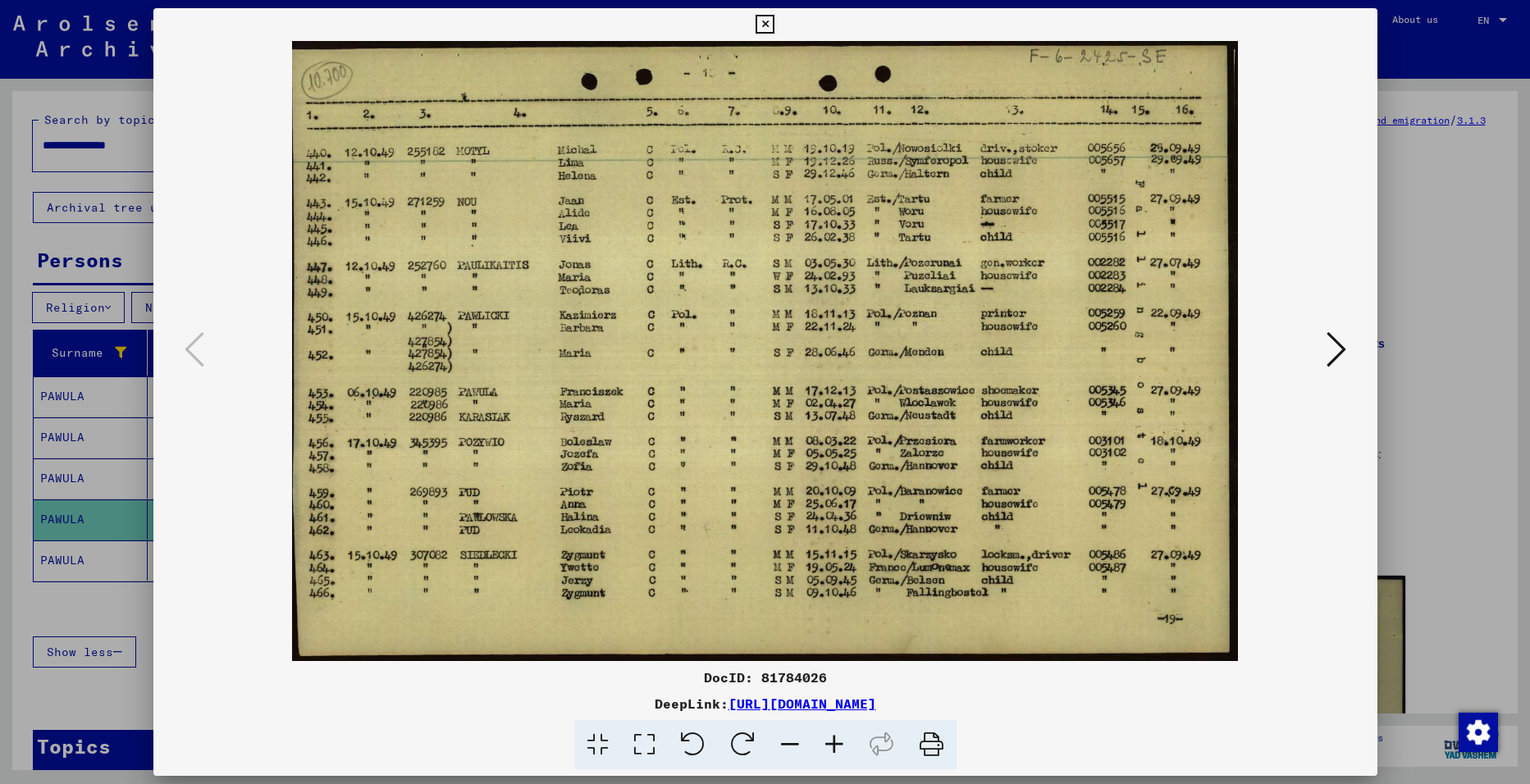
click at [763, 26] on icon at bounding box center [765, 24] width 19 height 20
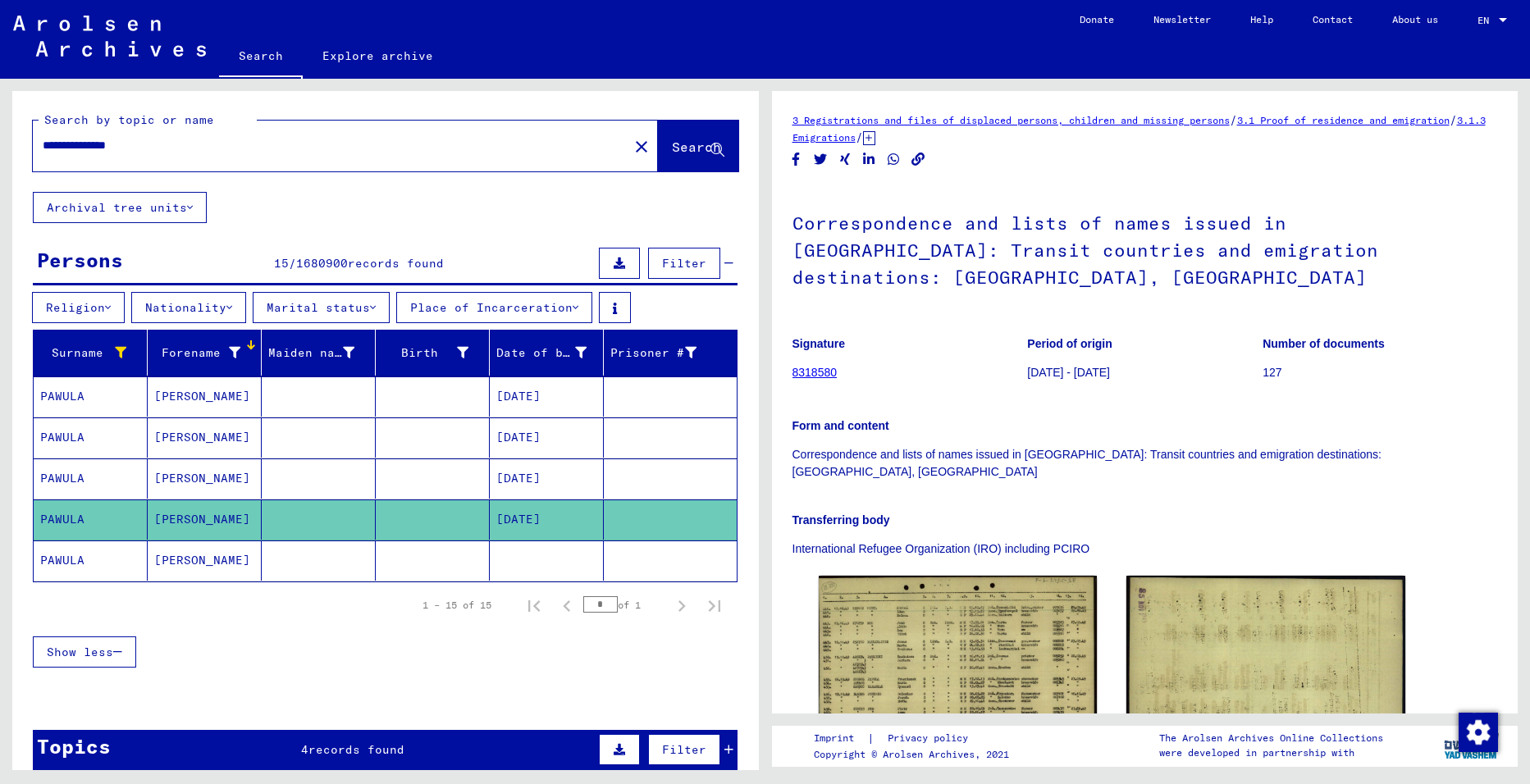
click at [182, 557] on mat-cell "[PERSON_NAME]" at bounding box center [204, 560] width 114 height 40
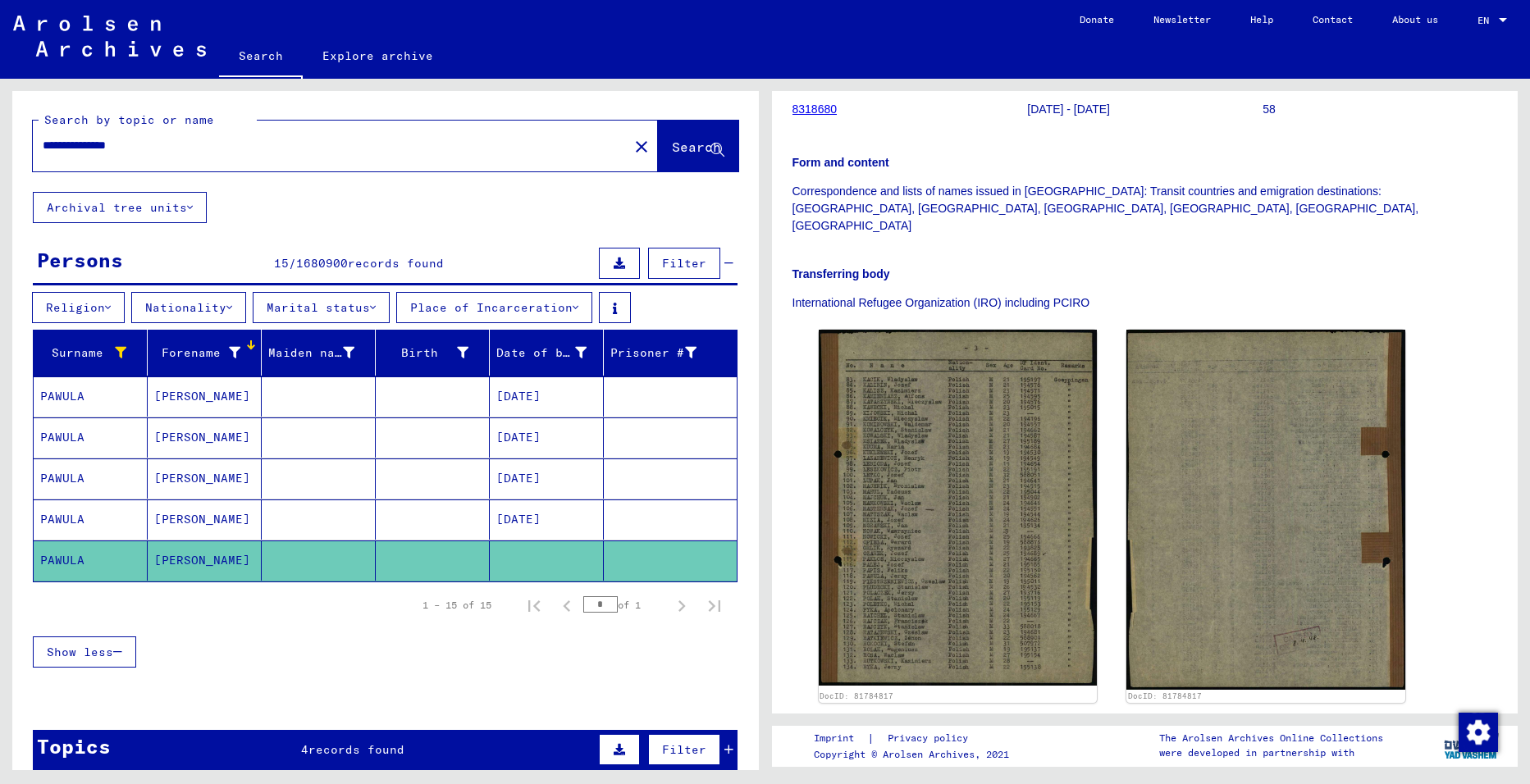
scroll to position [312, 0]
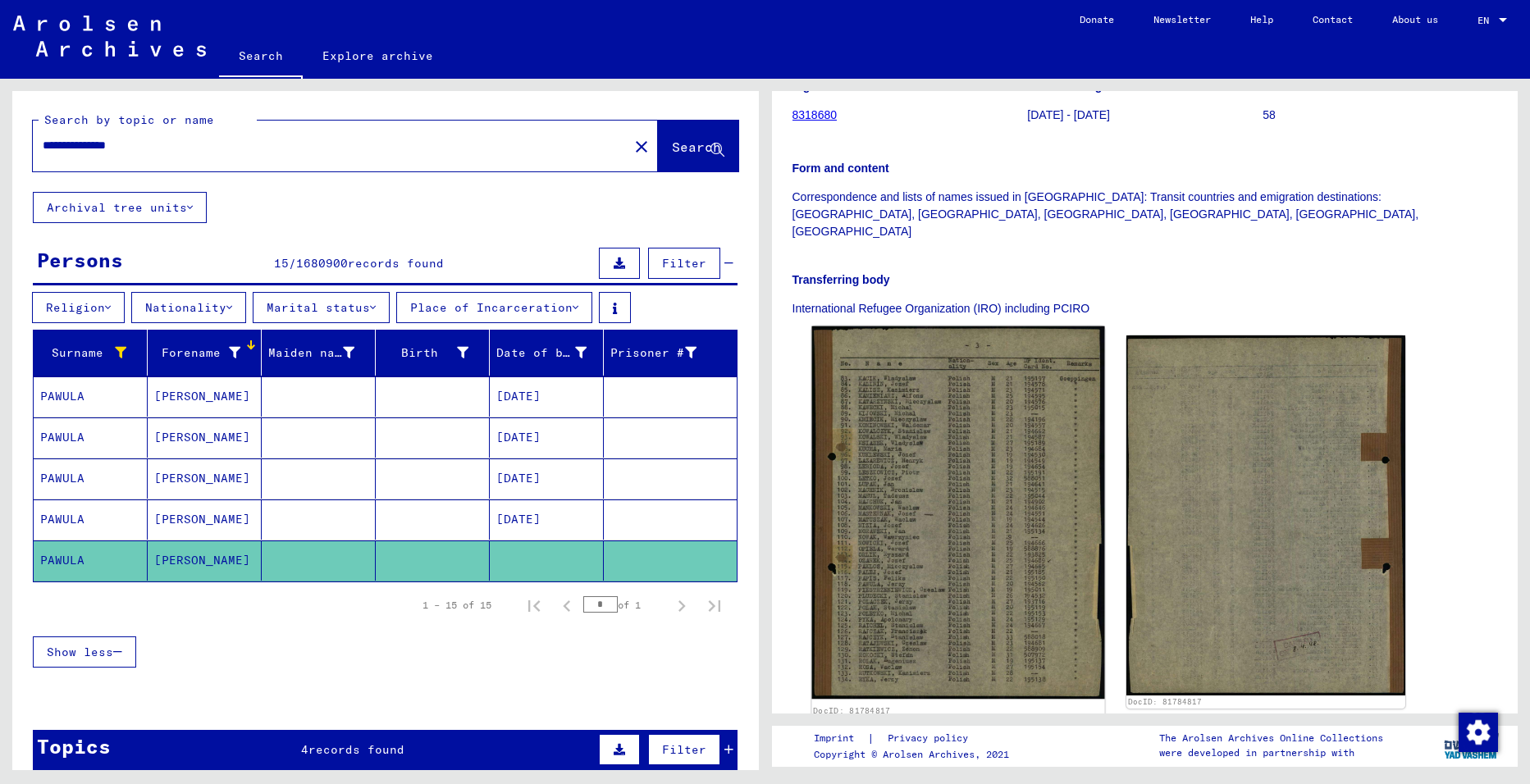
click at [963, 425] on img at bounding box center [958, 513] width 293 height 373
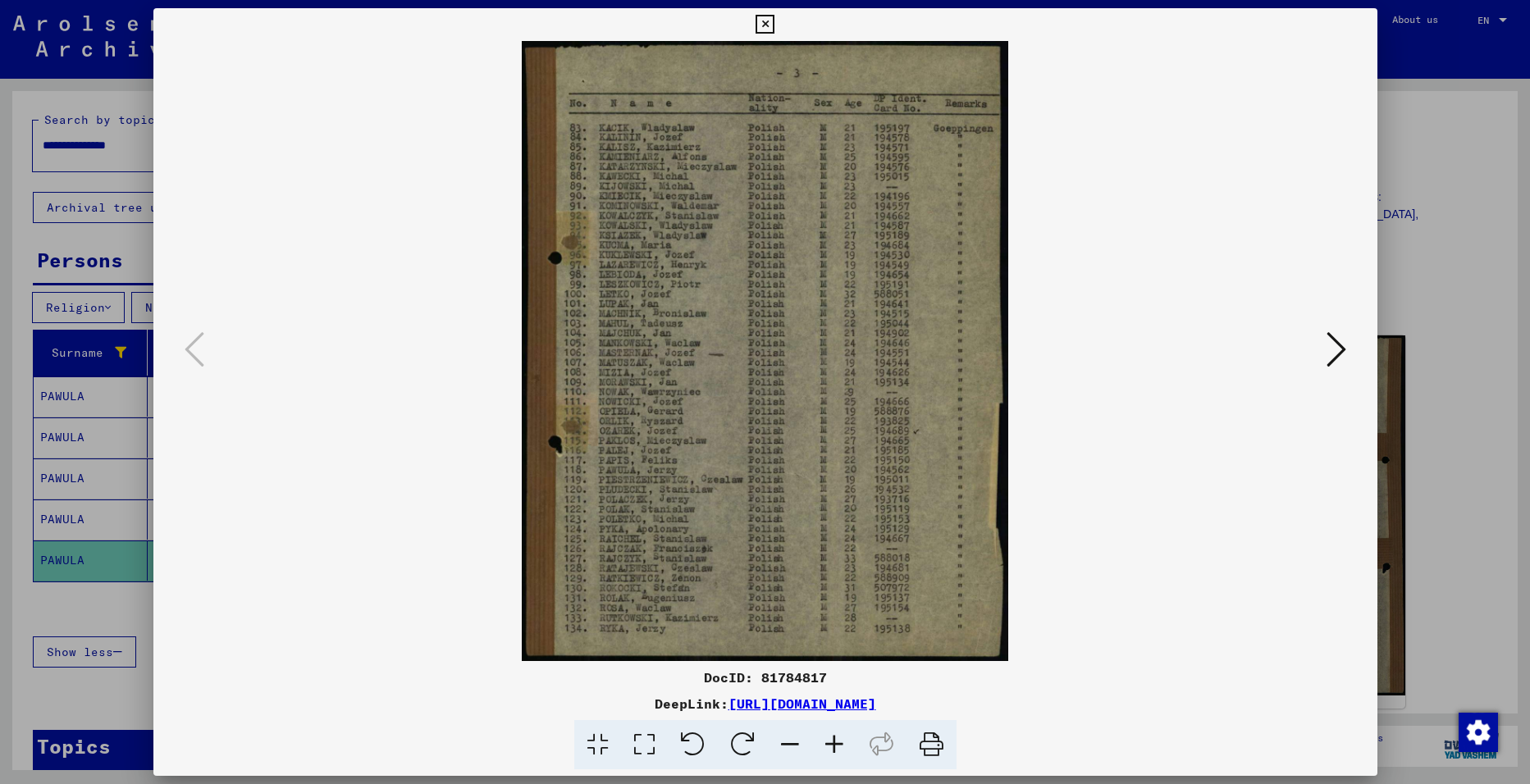
click at [765, 23] on icon at bounding box center [765, 24] width 19 height 20
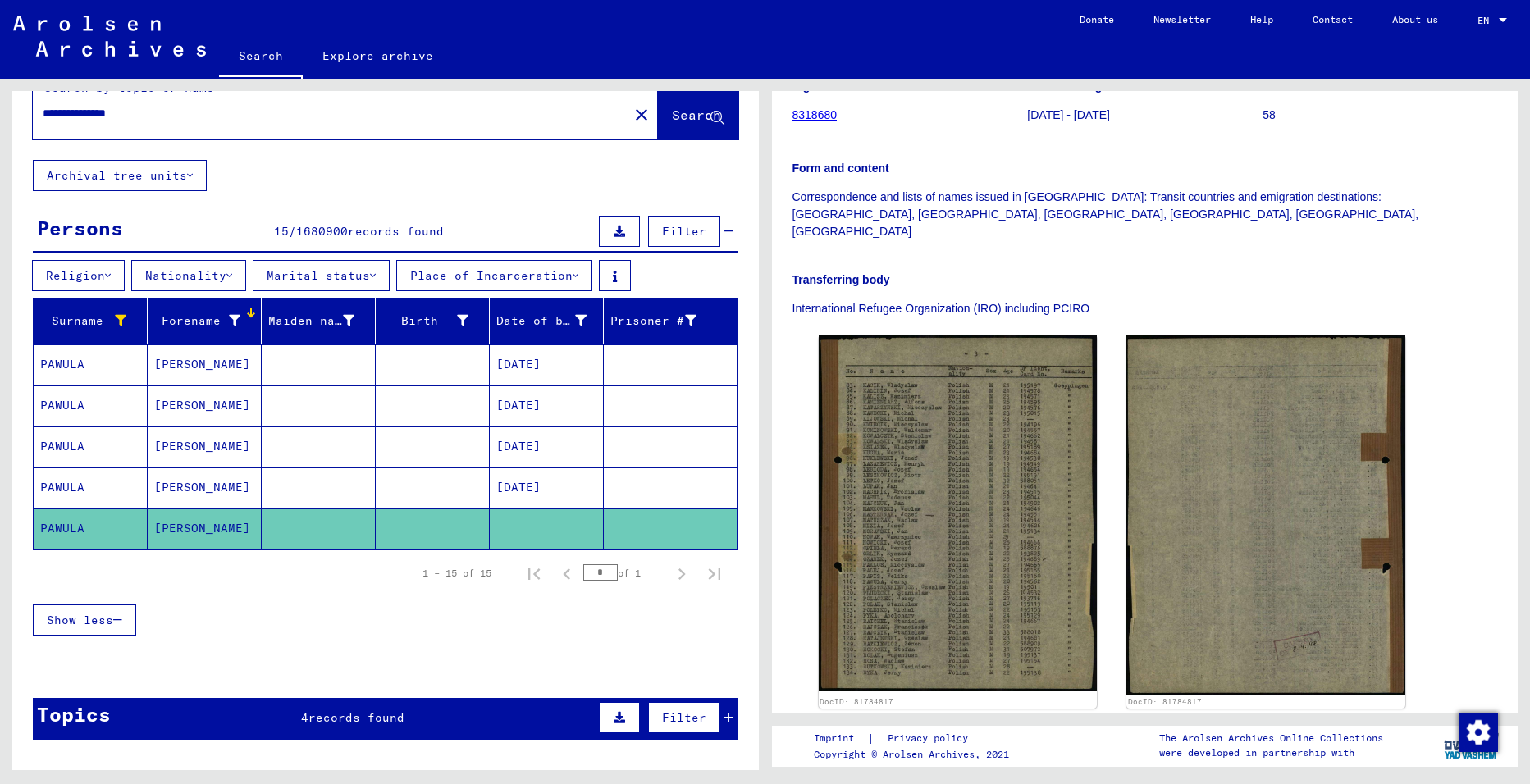
scroll to position [64, 0]
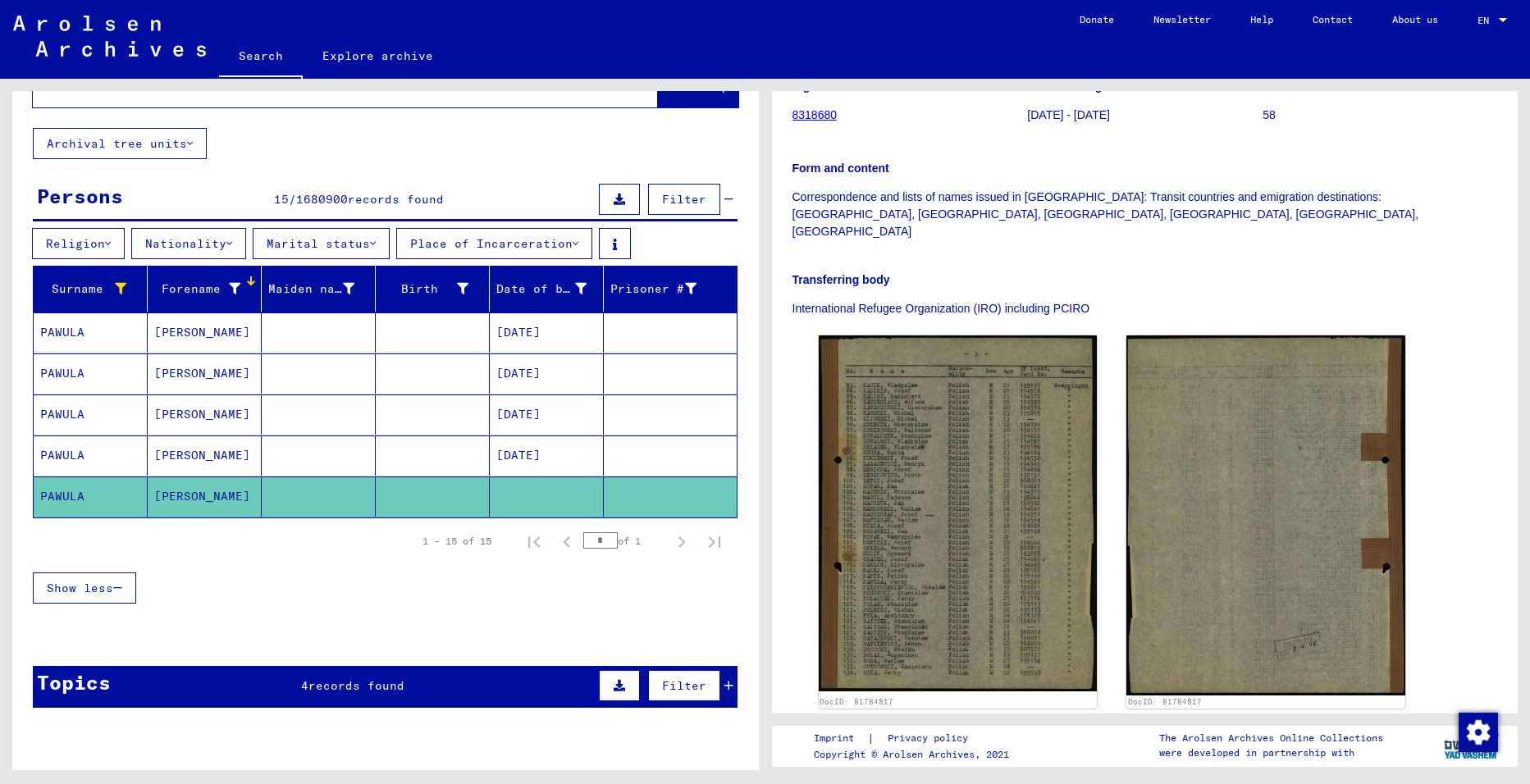
drag, startPoint x: 432, startPoint y: 364, endPoint x: 425, endPoint y: 395, distance: 31.8
click at [425, 395] on mat-table "Surname Forename Maiden name Birth Date of birth Prisoner # [PERSON_NAME] [DATE…" at bounding box center [385, 392] width 705 height 253
click at [235, 334] on mat-cell "[PERSON_NAME]" at bounding box center [204, 332] width 114 height 40
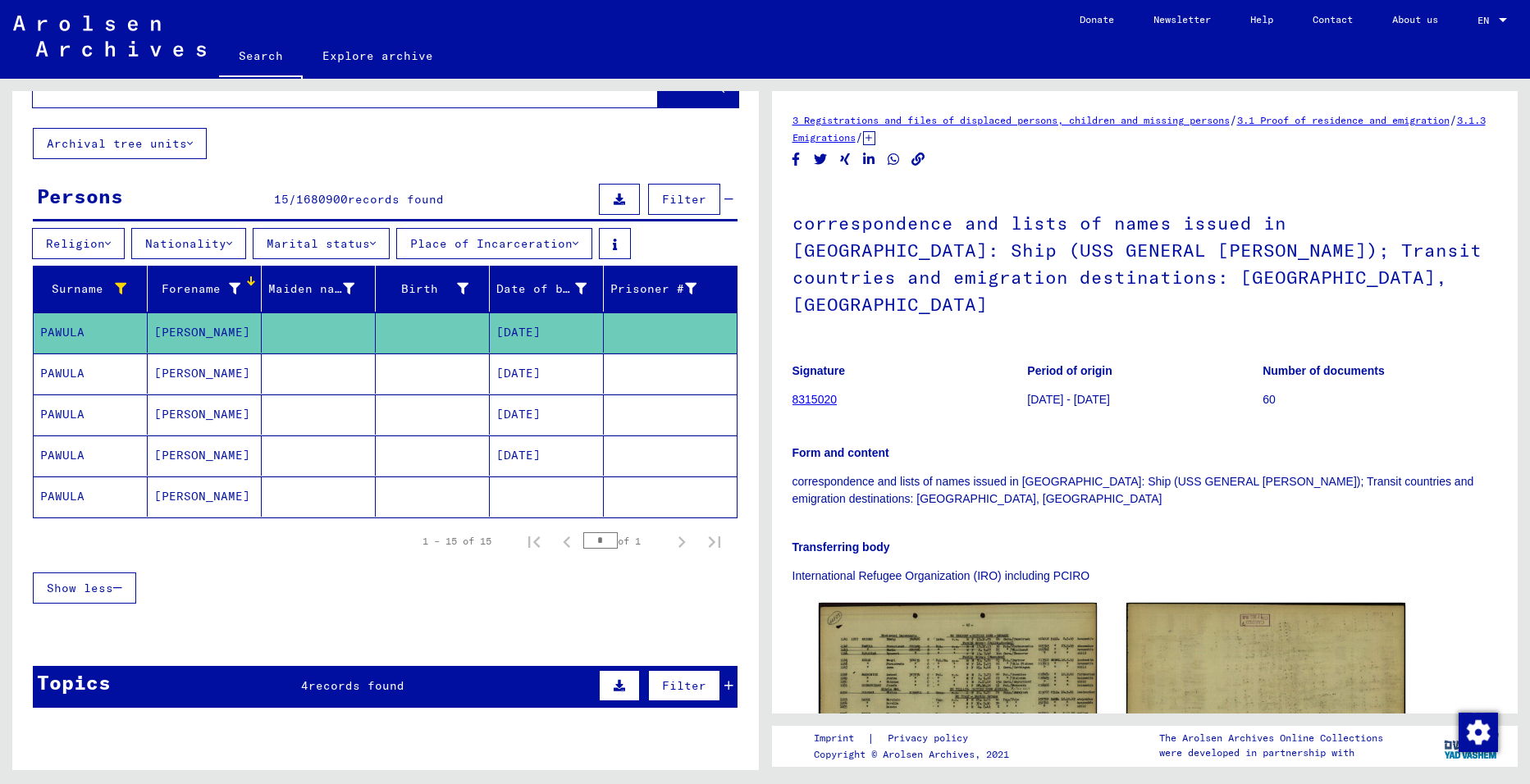
click at [233, 287] on icon at bounding box center [234, 288] width 11 height 11
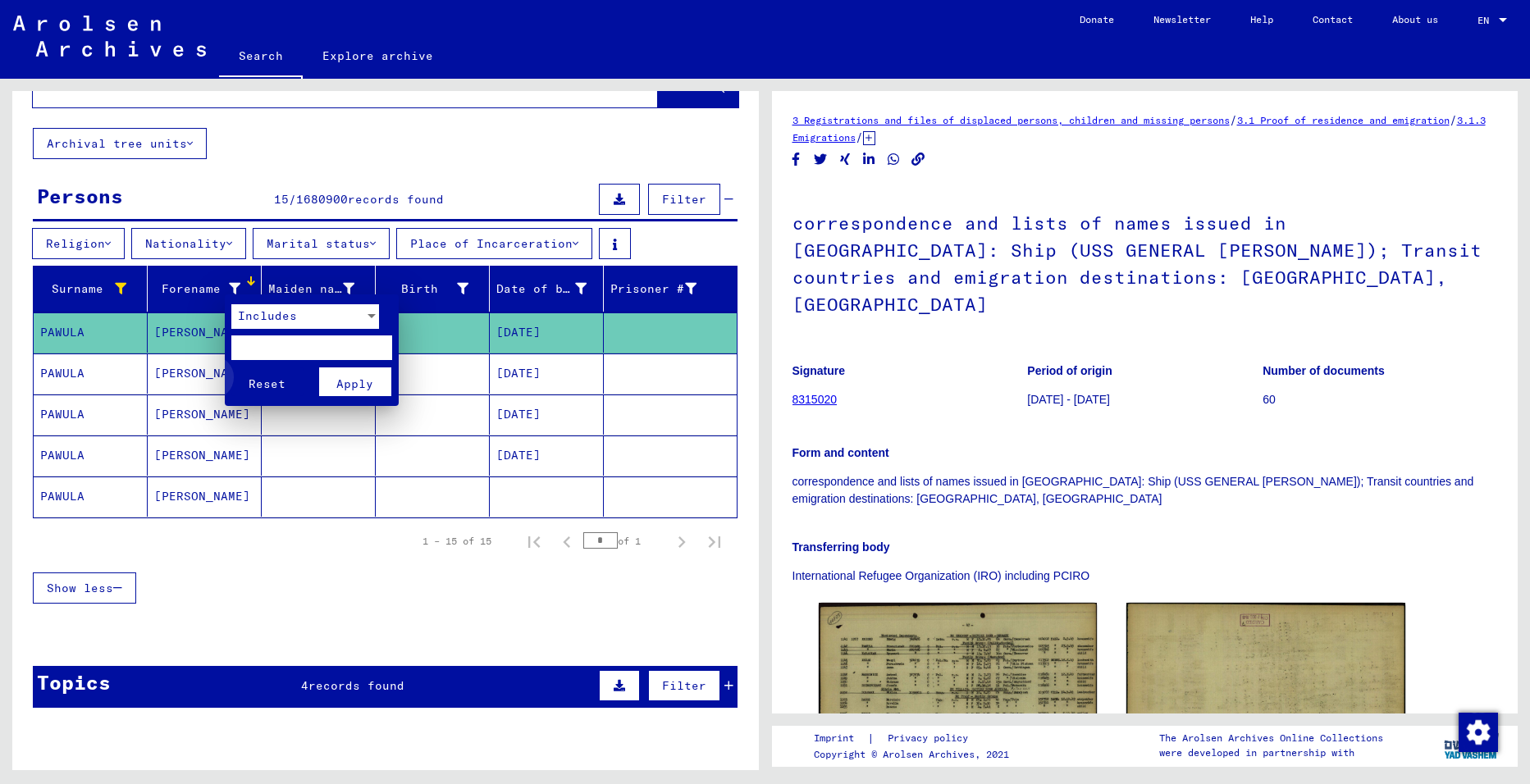
click at [267, 386] on span "Reset" at bounding box center [267, 384] width 37 height 15
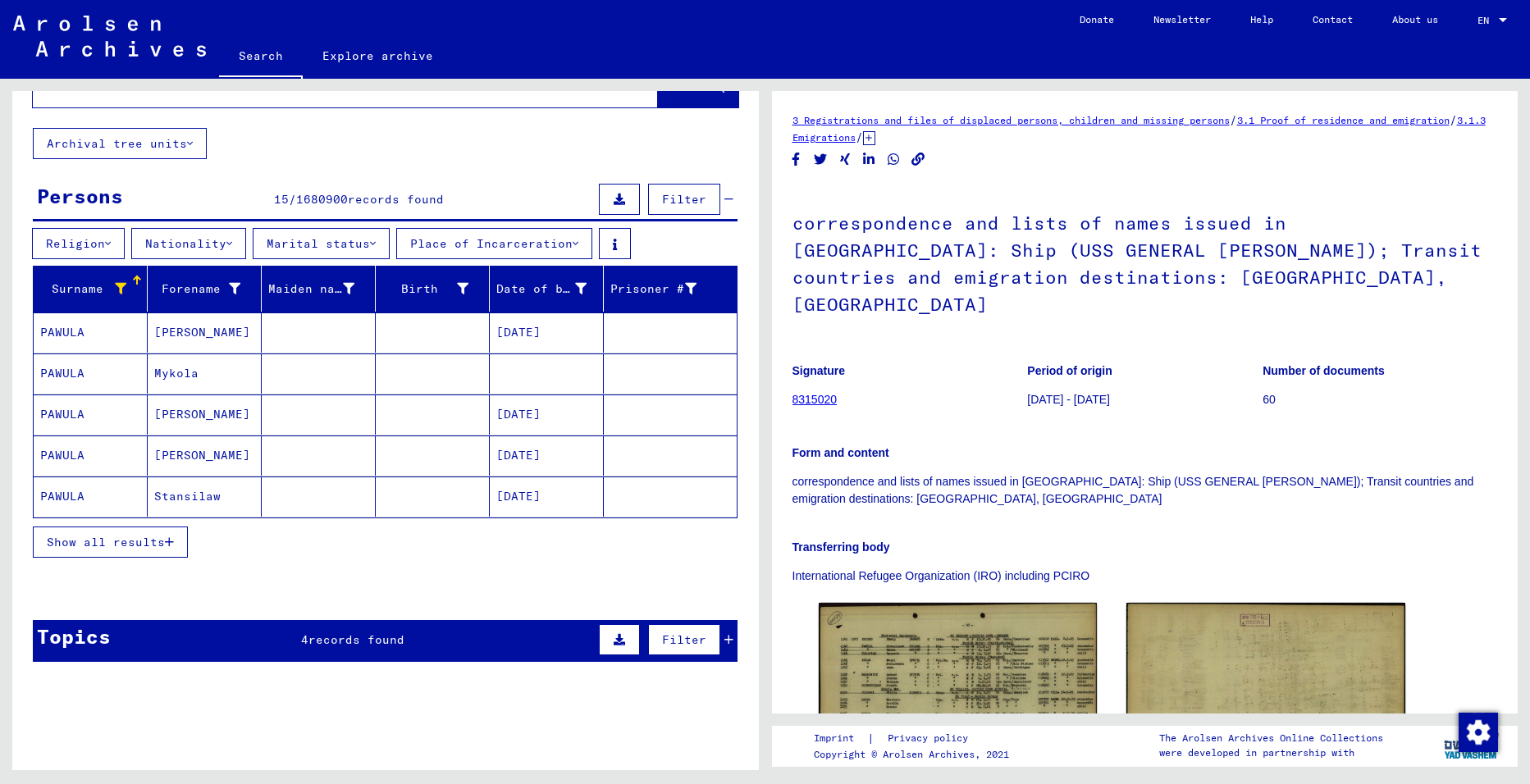
click at [176, 499] on mat-cell "Stansilaw" at bounding box center [204, 496] width 114 height 40
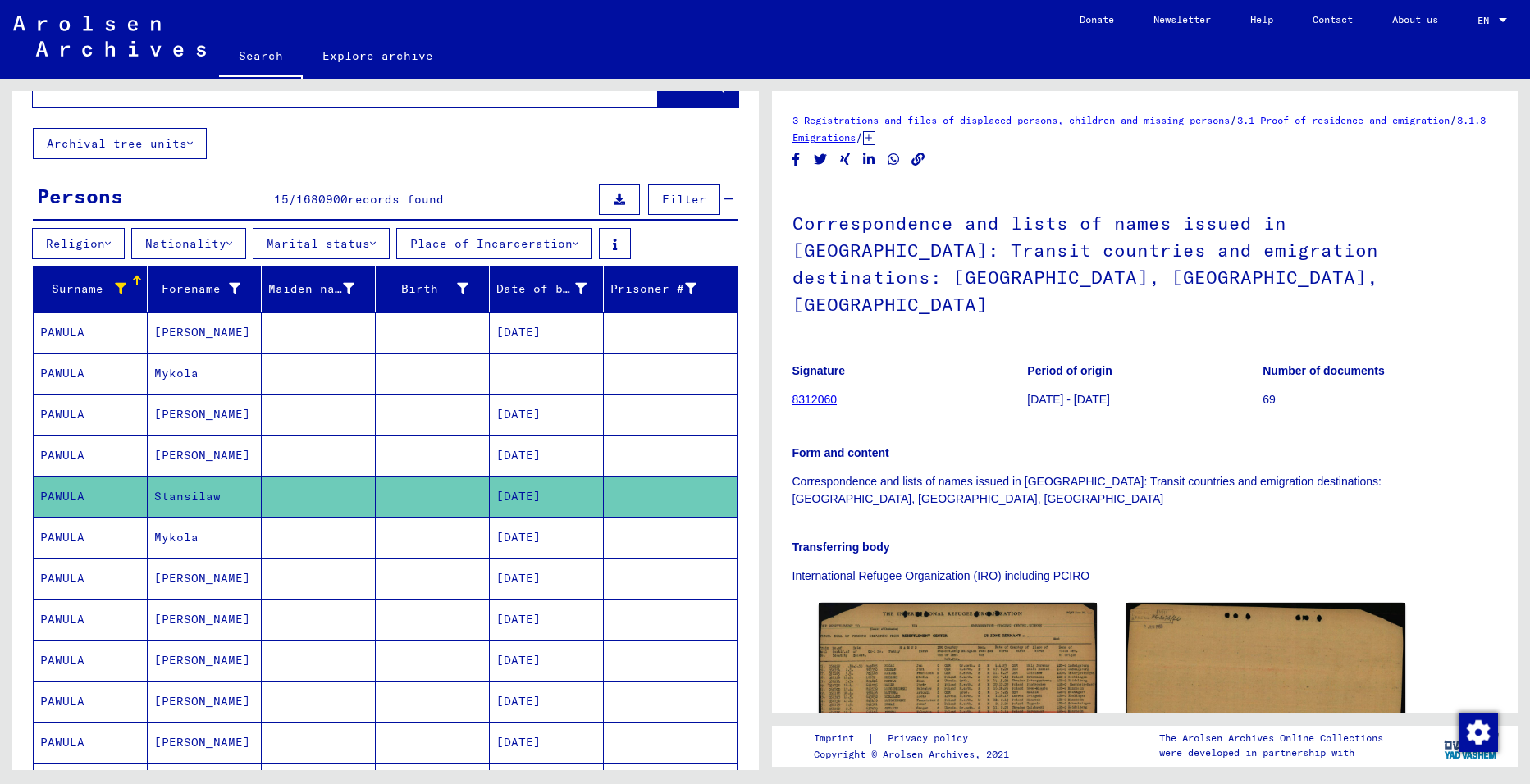
click at [186, 620] on mat-cell "[PERSON_NAME]" at bounding box center [204, 619] width 114 height 40
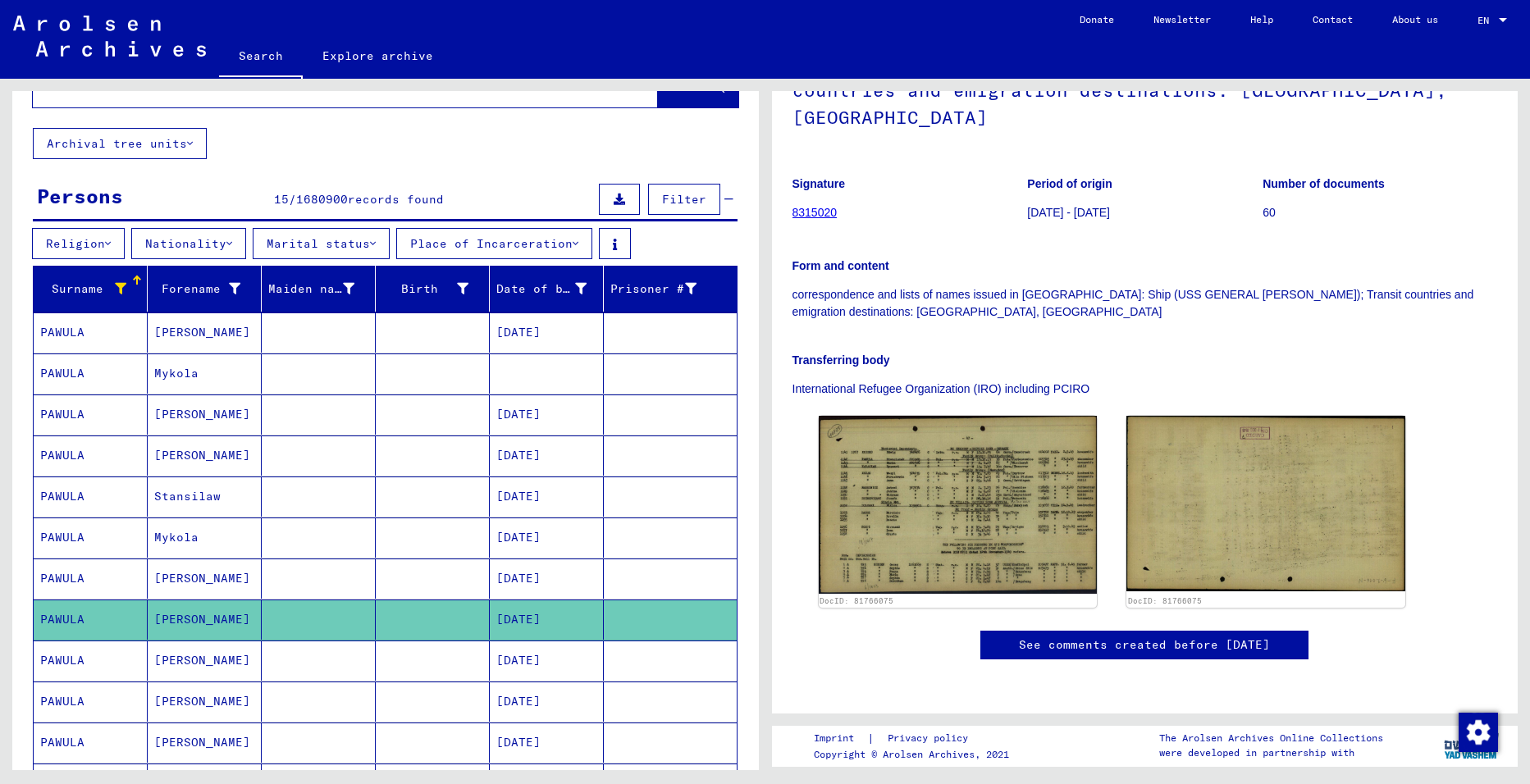
scroll to position [259, 0]
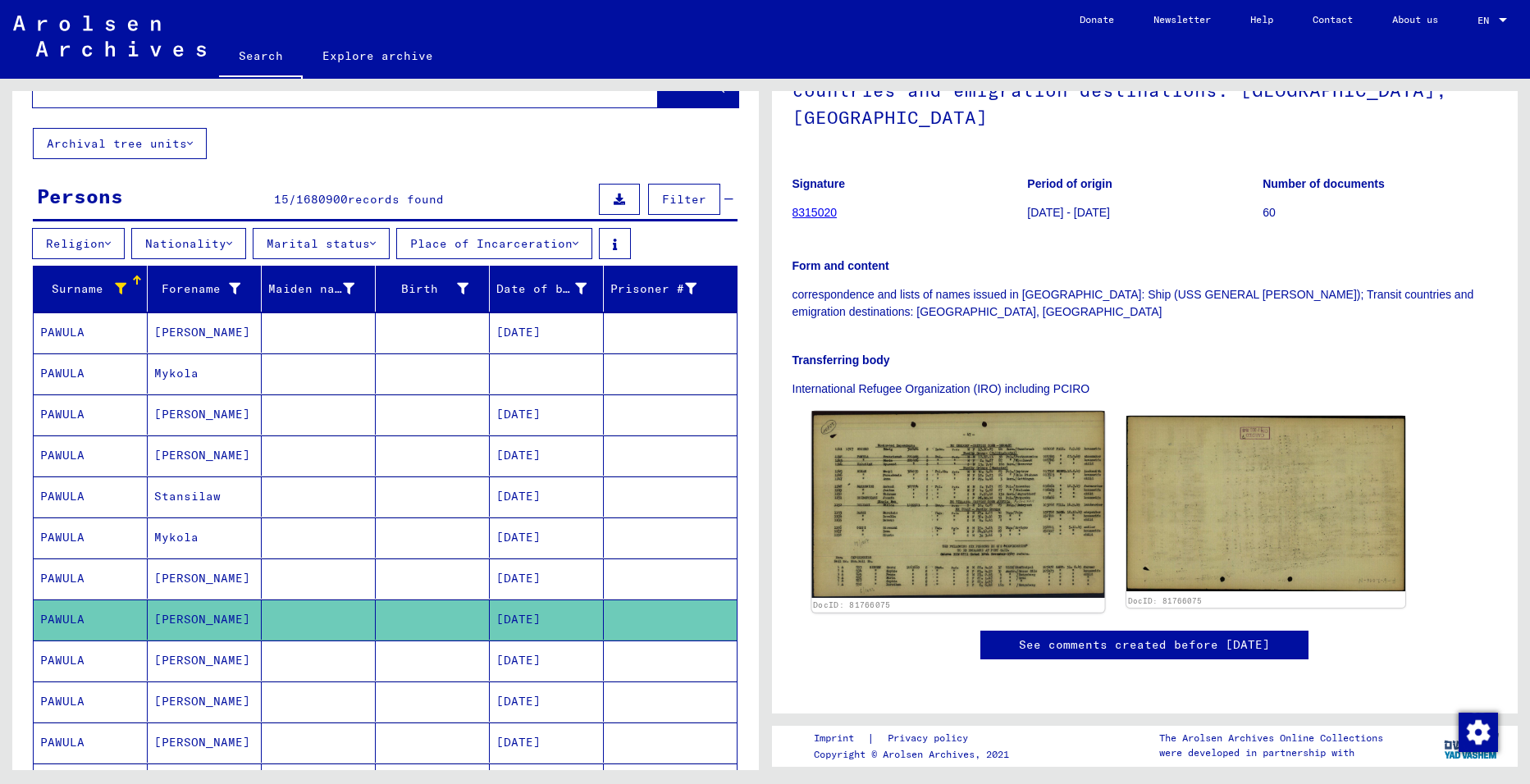
click at [989, 417] on img at bounding box center [958, 504] width 293 height 187
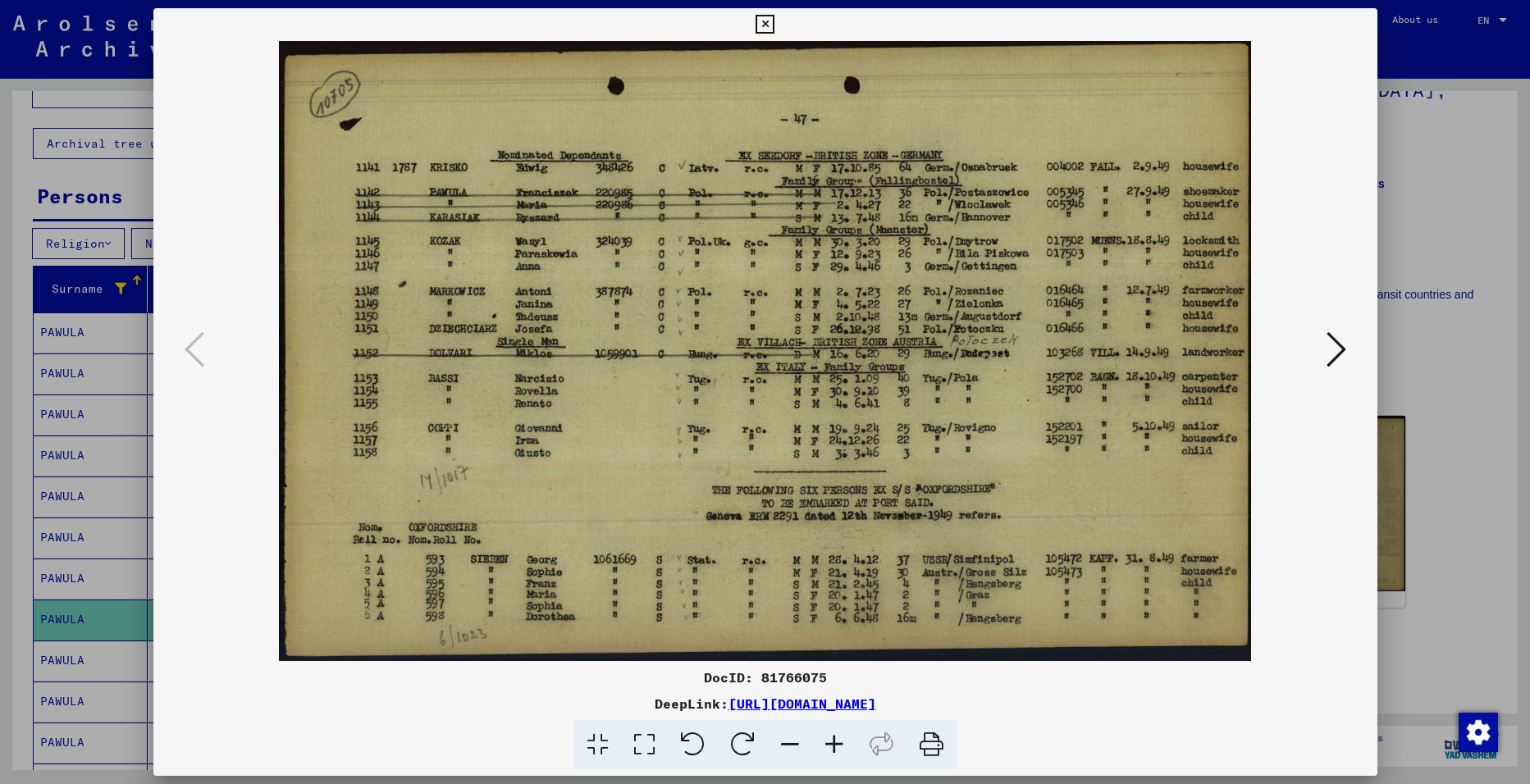
click at [1330, 348] on icon at bounding box center [1336, 349] width 20 height 39
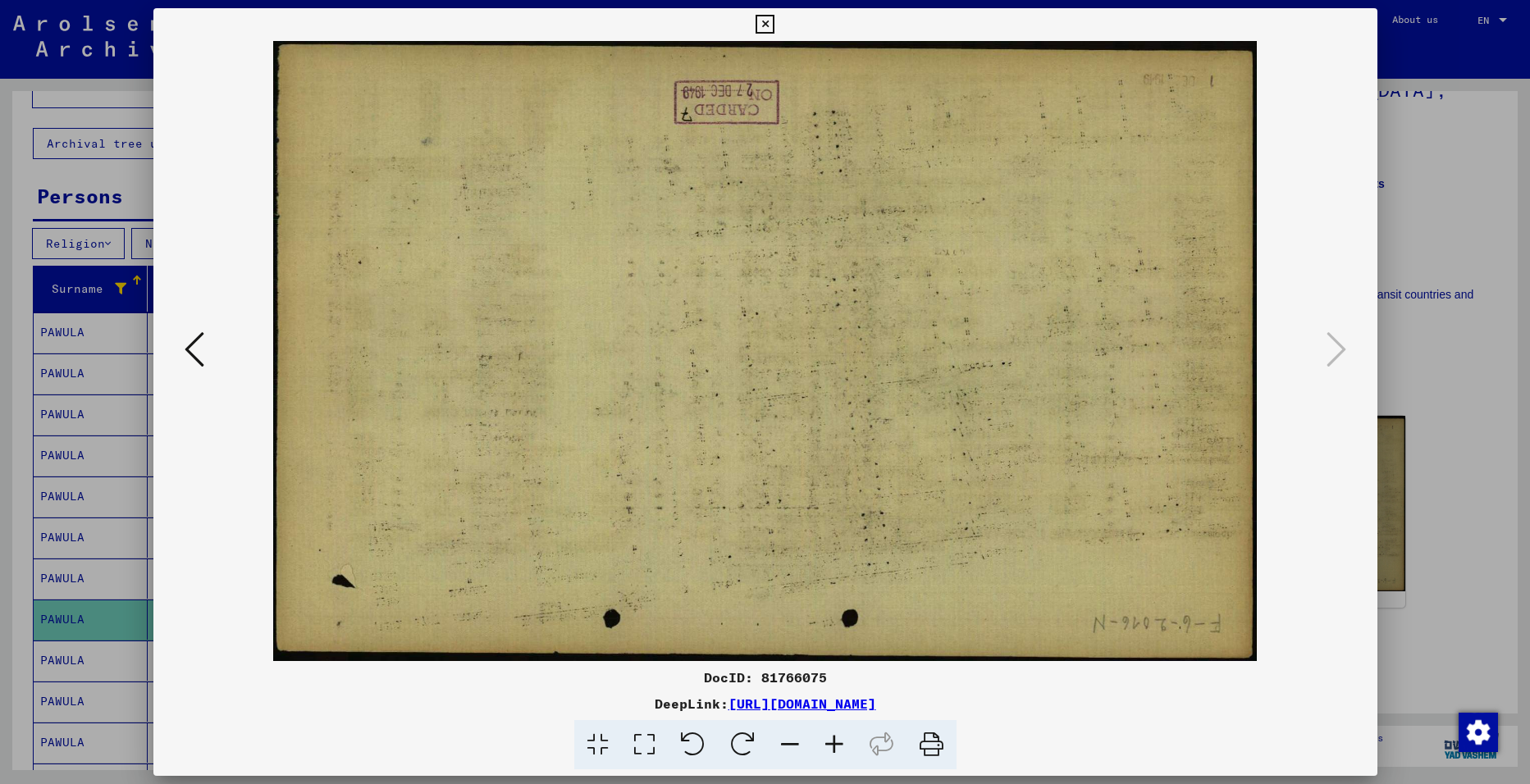
click at [764, 25] on icon at bounding box center [765, 24] width 19 height 20
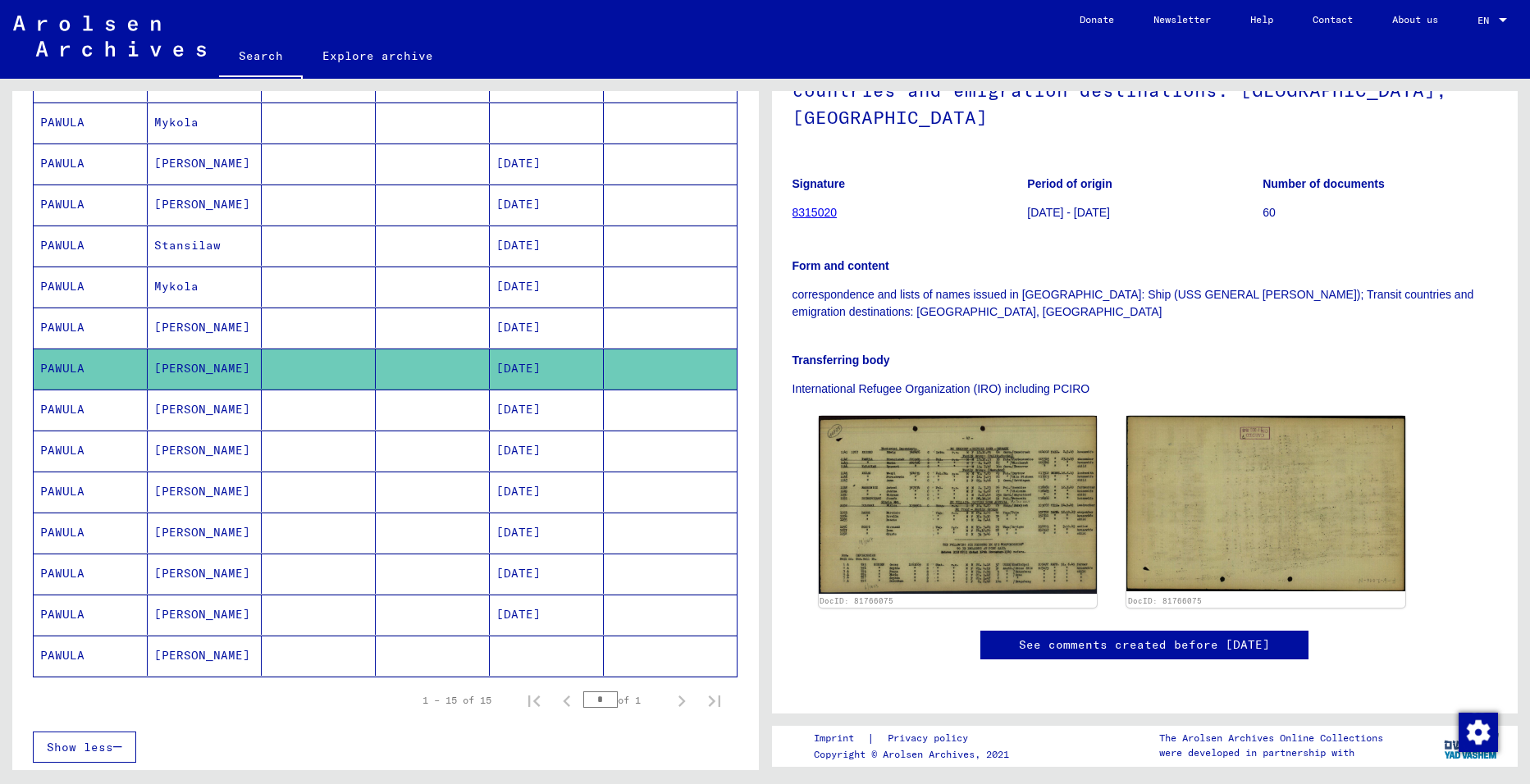
scroll to position [321, 0]
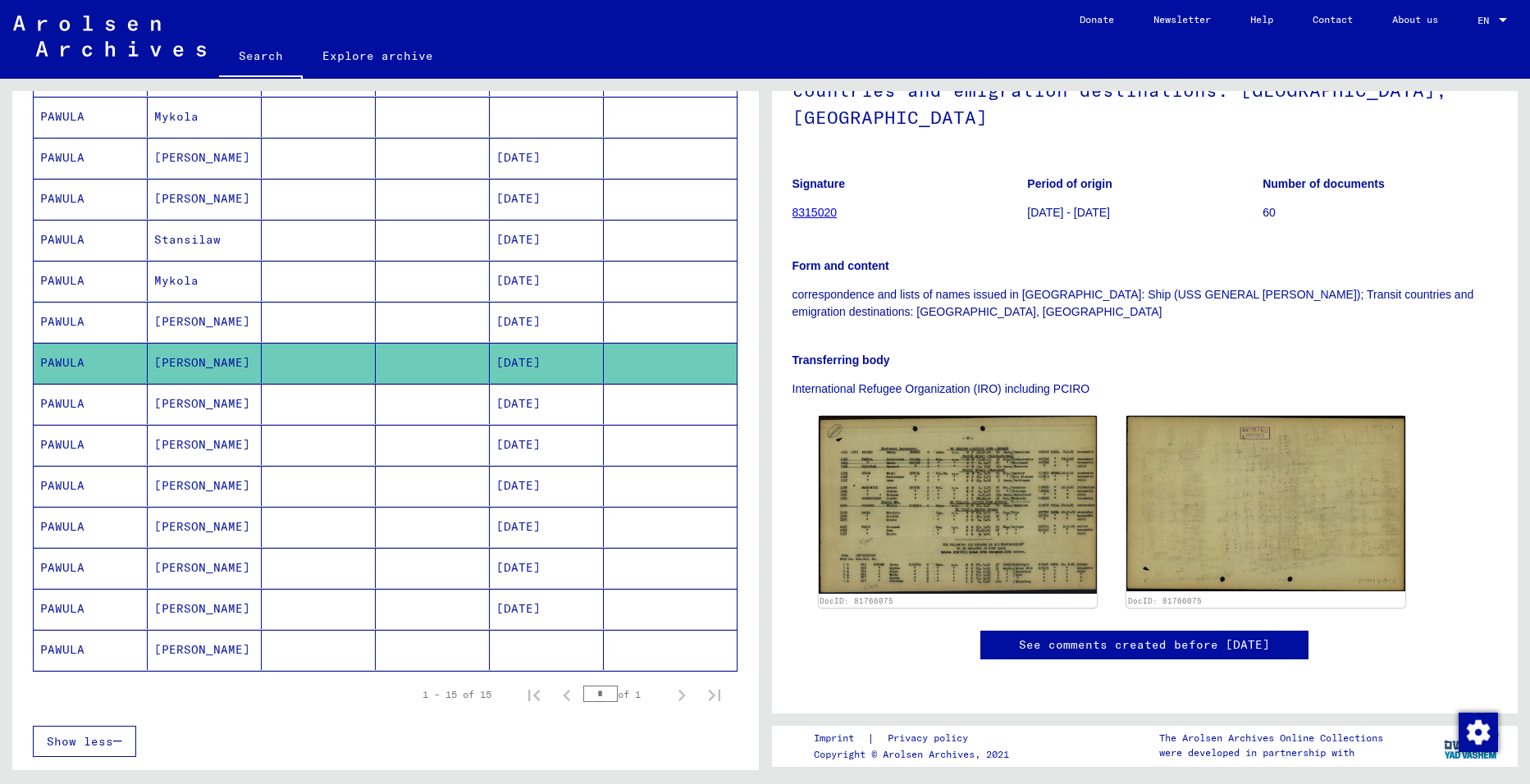
click at [181, 611] on mat-cell "[PERSON_NAME]" at bounding box center [204, 609] width 114 height 40
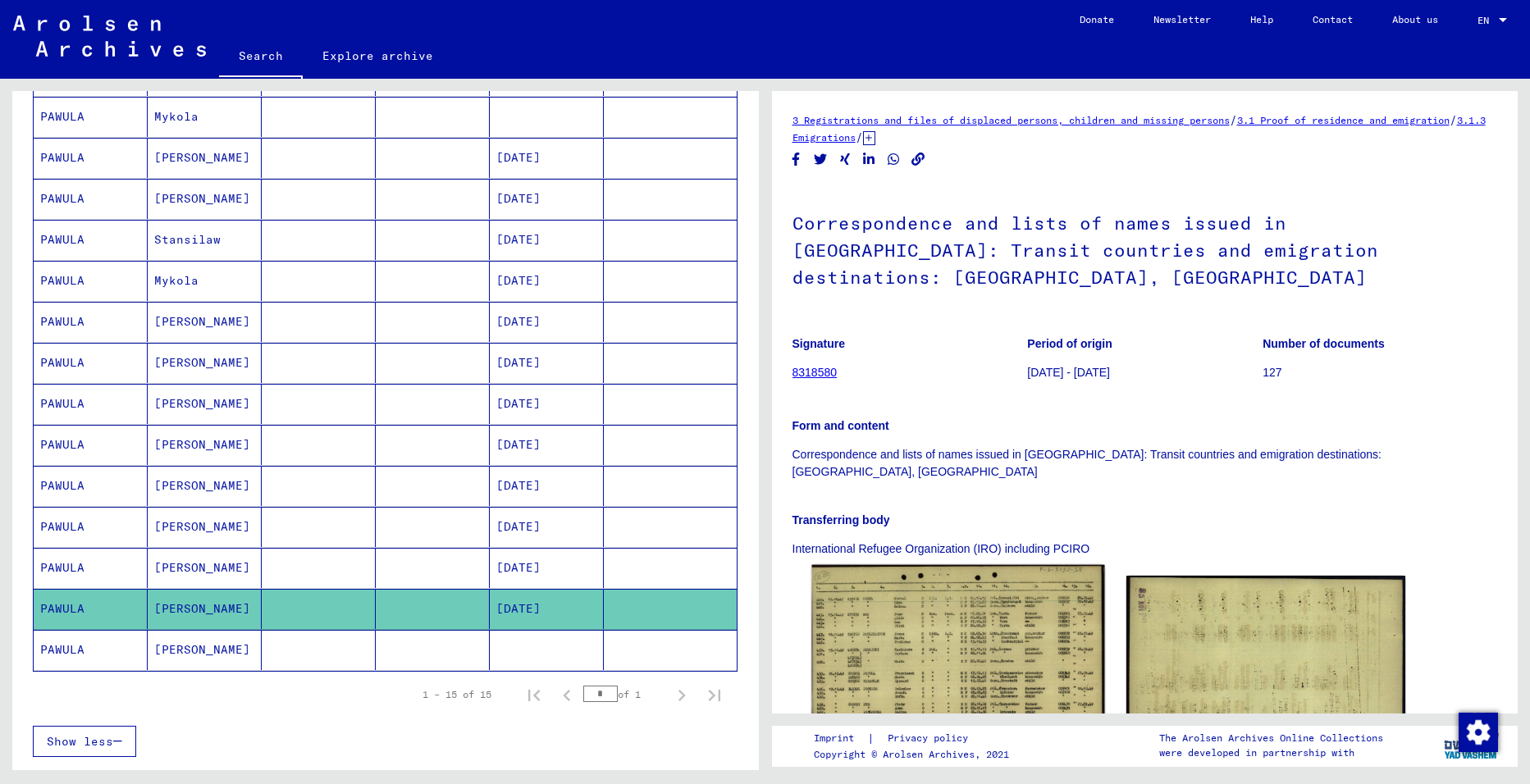
click at [990, 602] on img at bounding box center [958, 661] width 293 height 192
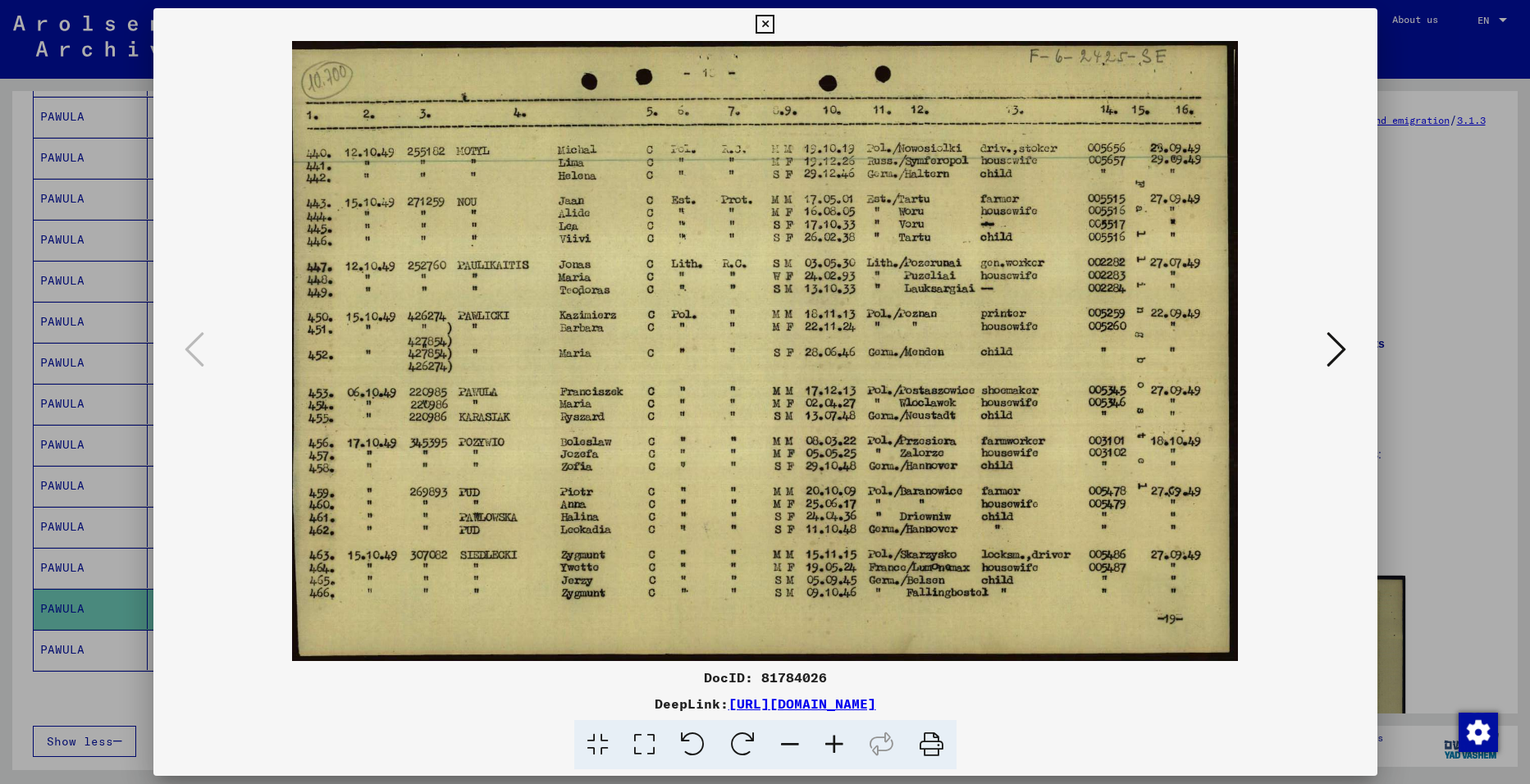
click at [763, 26] on icon at bounding box center [765, 24] width 19 height 20
